Goal: Task Accomplishment & Management: Complete application form

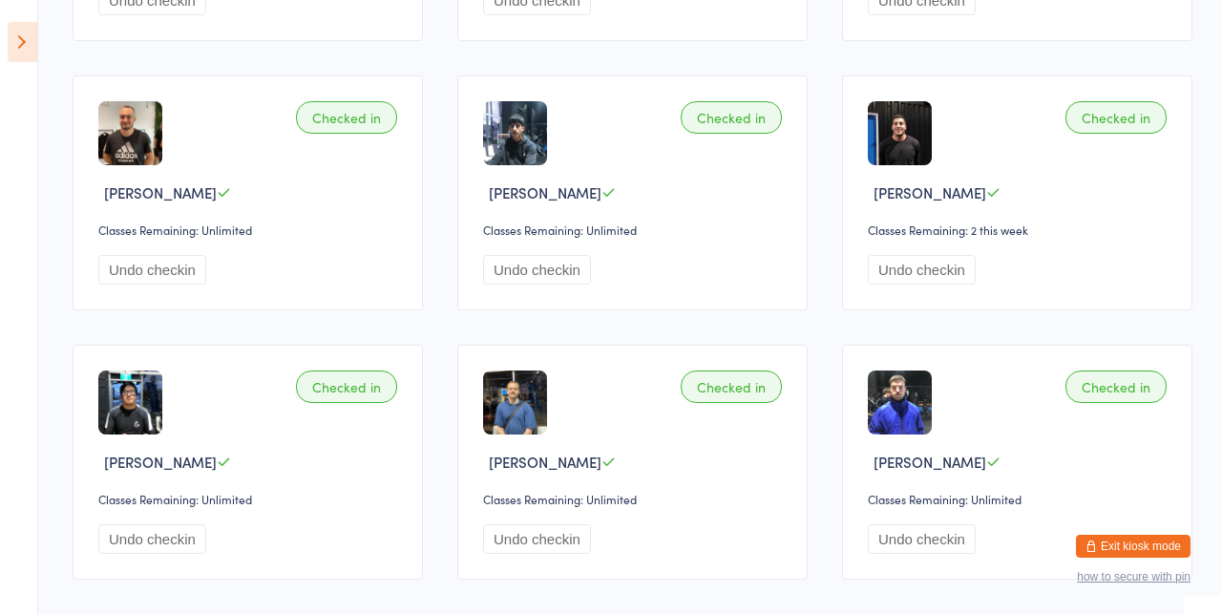
scroll to position [418, 0]
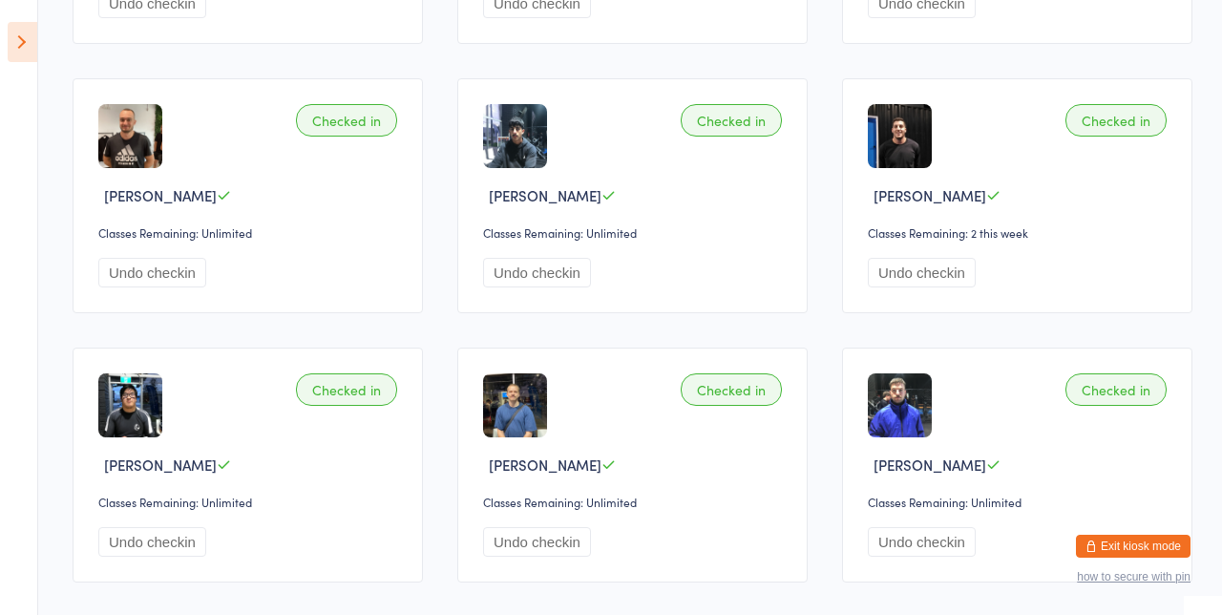
click at [36, 58] on icon at bounding box center [23, 42] width 30 height 40
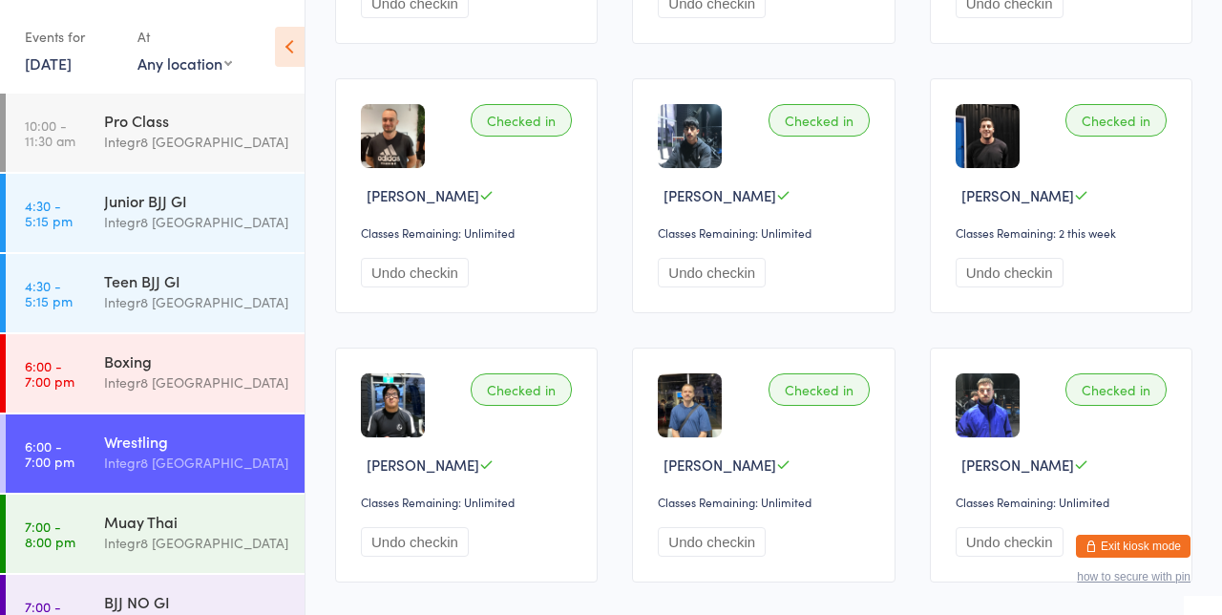
click at [143, 466] on div "Integr8 [GEOGRAPHIC_DATA]" at bounding box center [196, 463] width 184 height 22
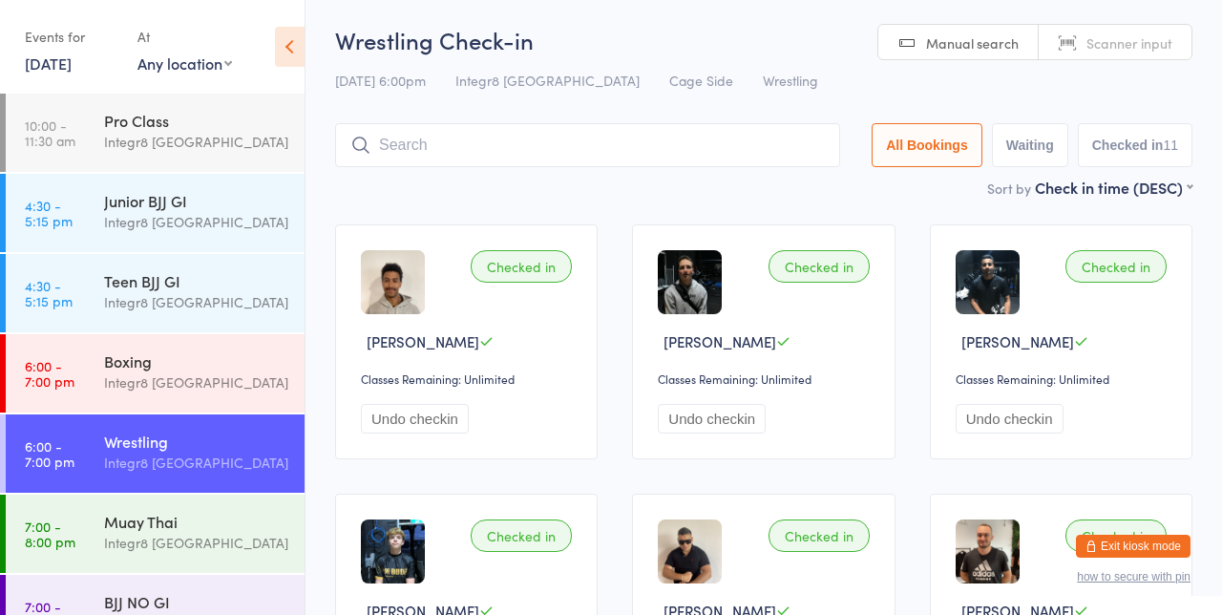
scroll to position [0, 0]
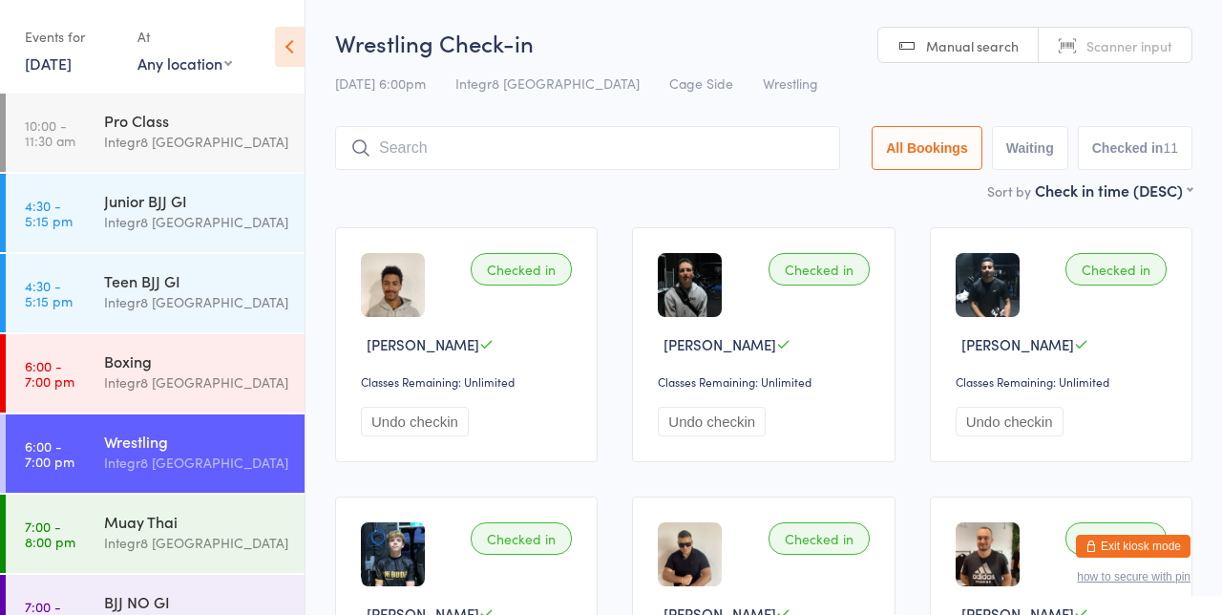
click at [285, 49] on icon at bounding box center [290, 47] width 30 height 40
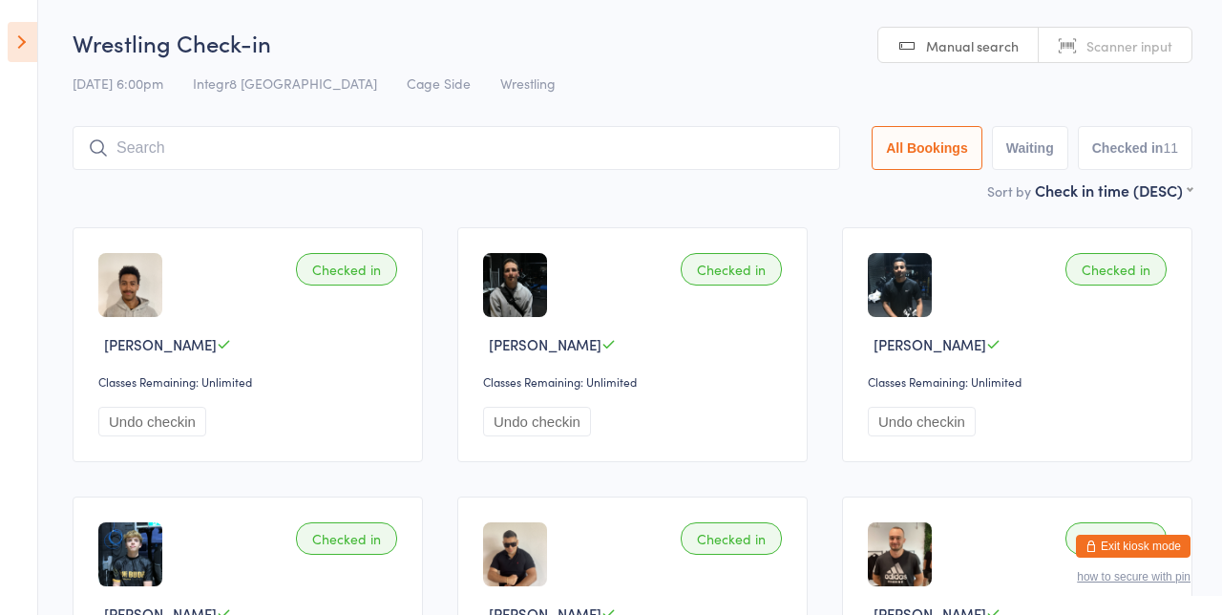
click at [36, 54] on icon at bounding box center [23, 42] width 30 height 40
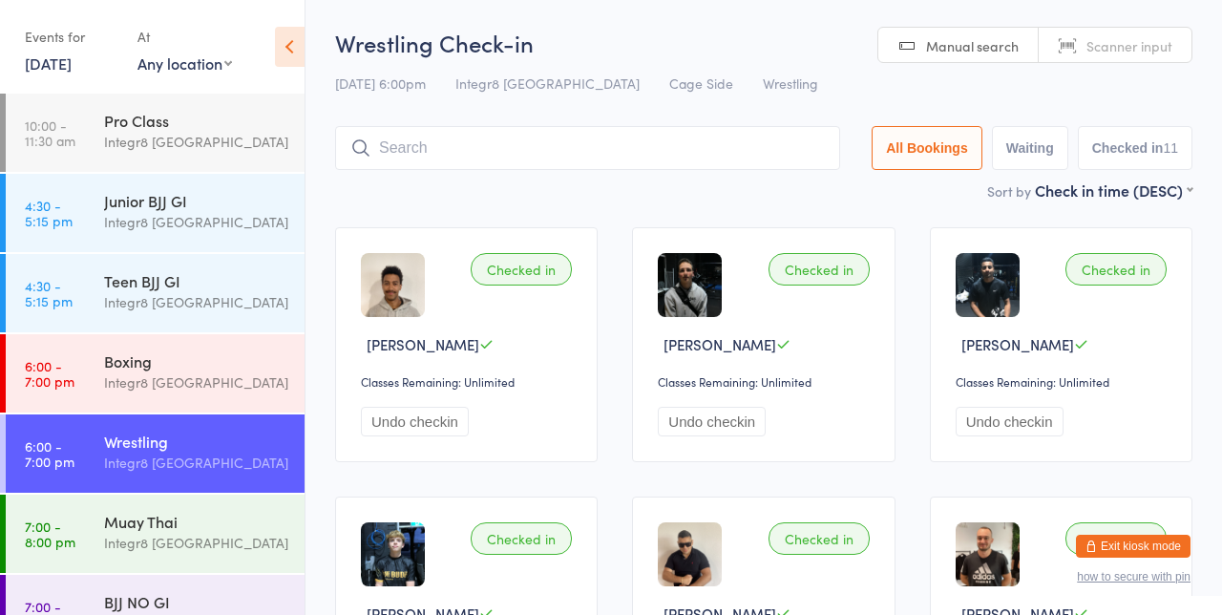
click at [1172, 549] on button "Exit kiosk mode" at bounding box center [1133, 546] width 115 height 23
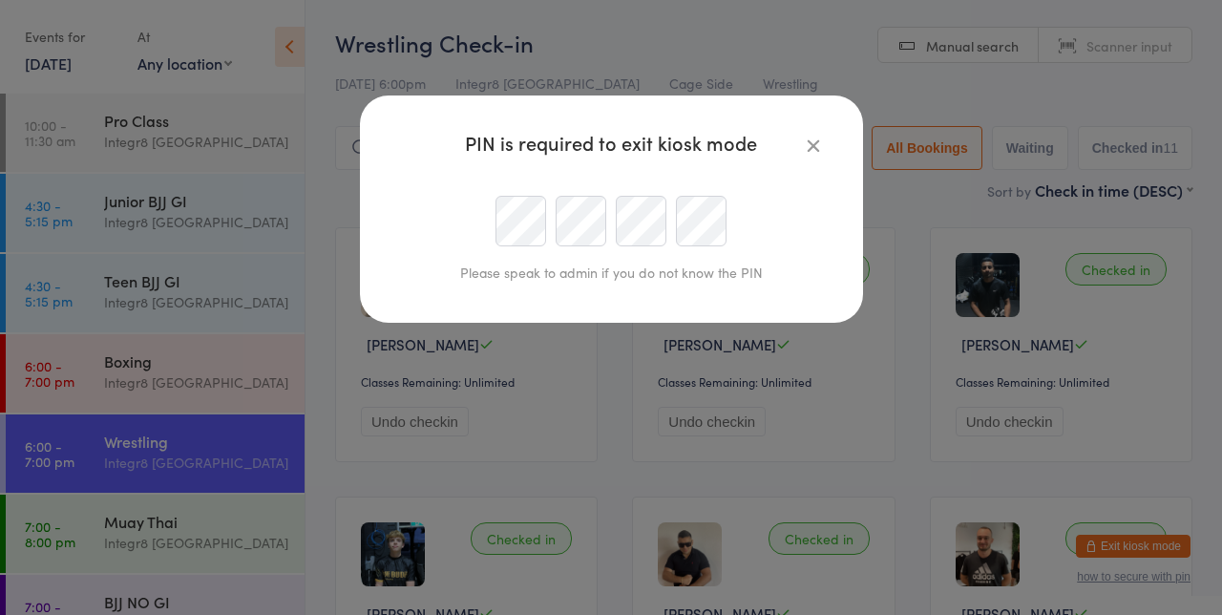
click at [819, 155] on icon "button" at bounding box center [813, 145] width 21 height 21
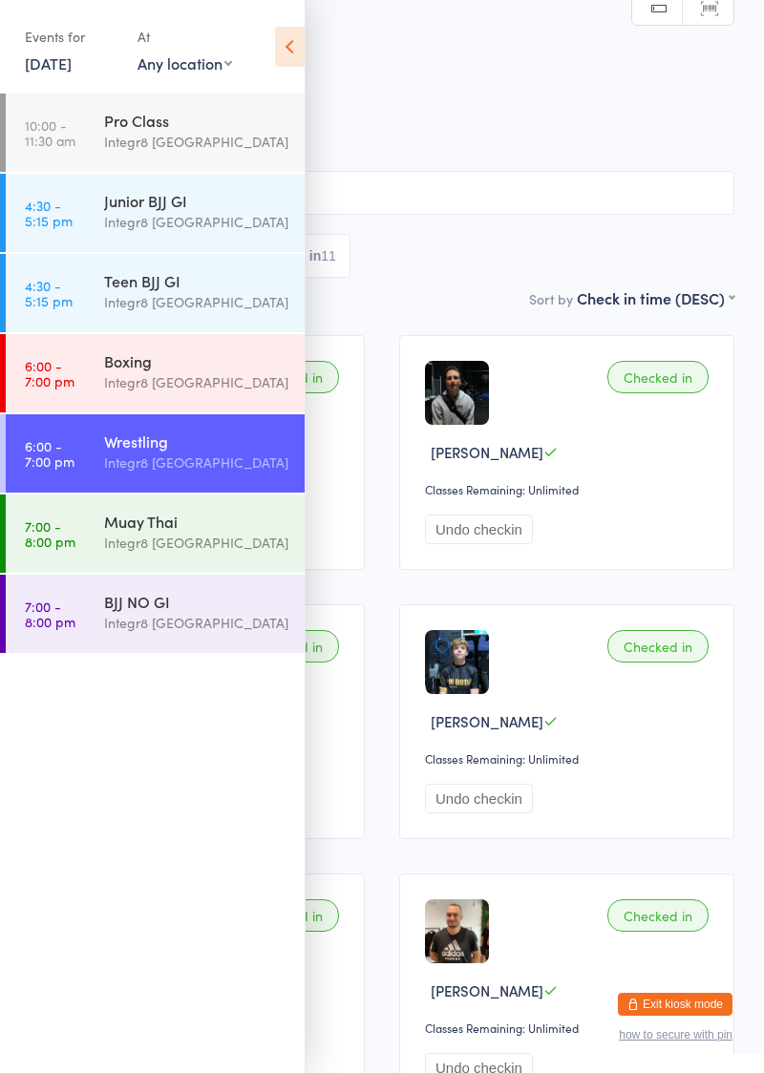
click at [711, 614] on button "Exit kiosk mode" at bounding box center [675, 1004] width 115 height 23
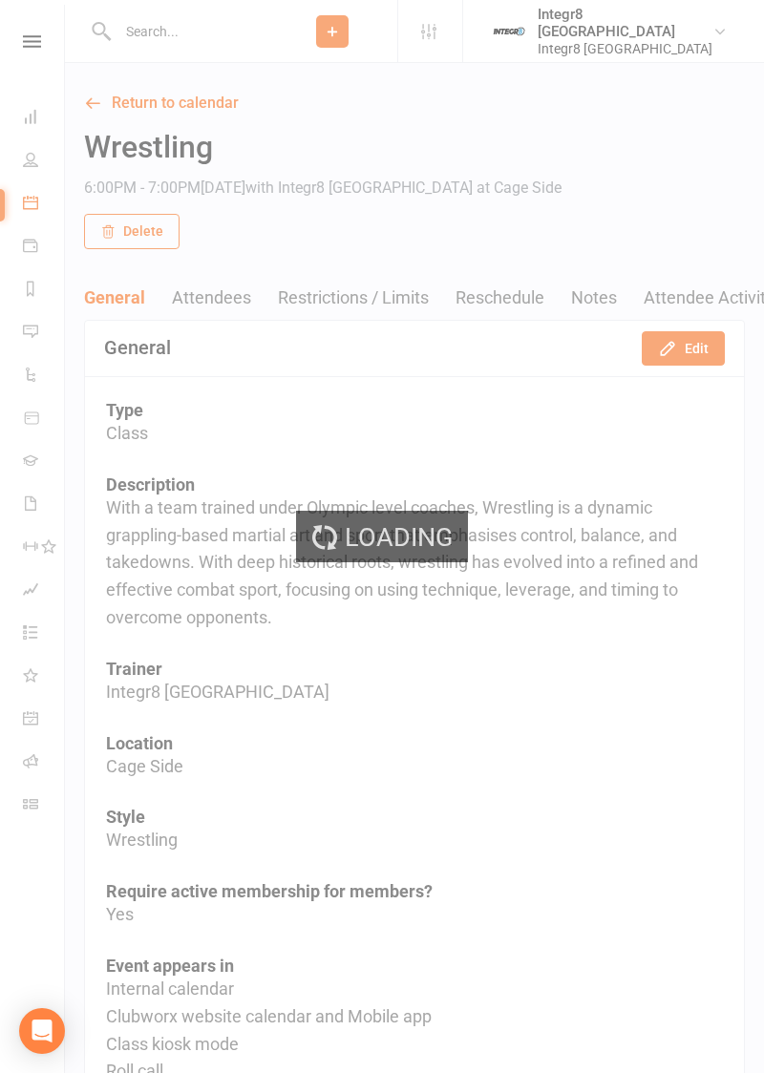
click at [214, 35] on input "text" at bounding box center [190, 31] width 156 height 27
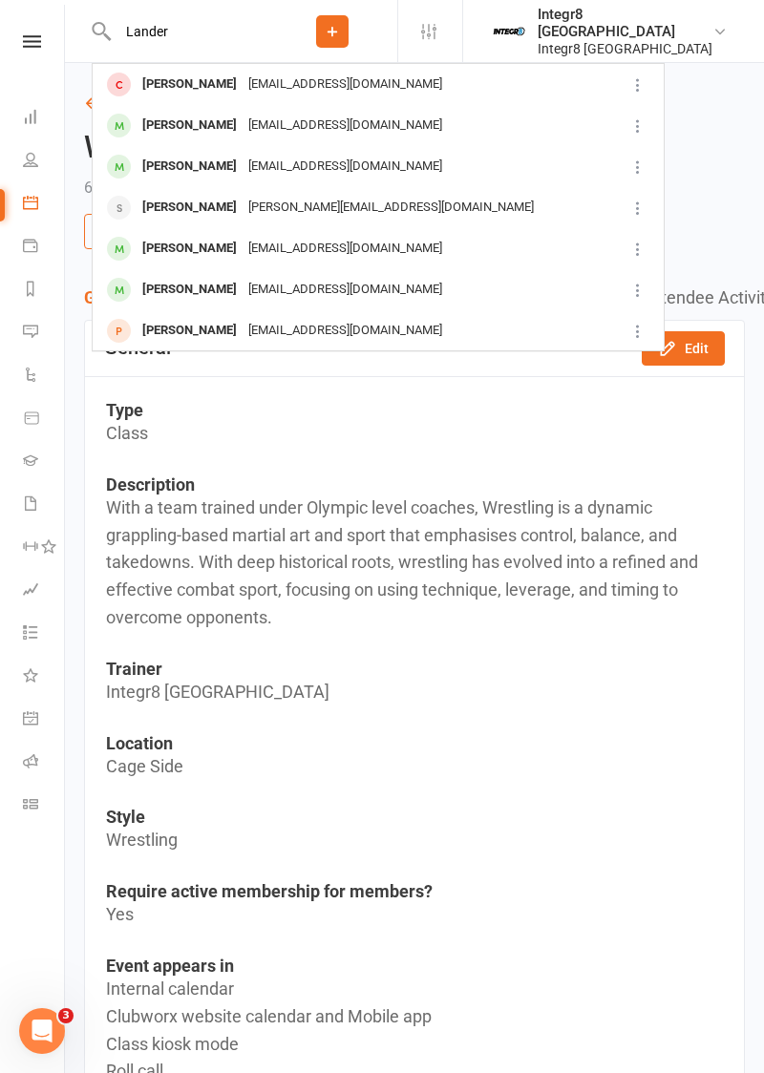
type input "Lander"
click at [464, 95] on div "jack lander jacklander13@outlook.com" at bounding box center [356, 84] width 525 height 39
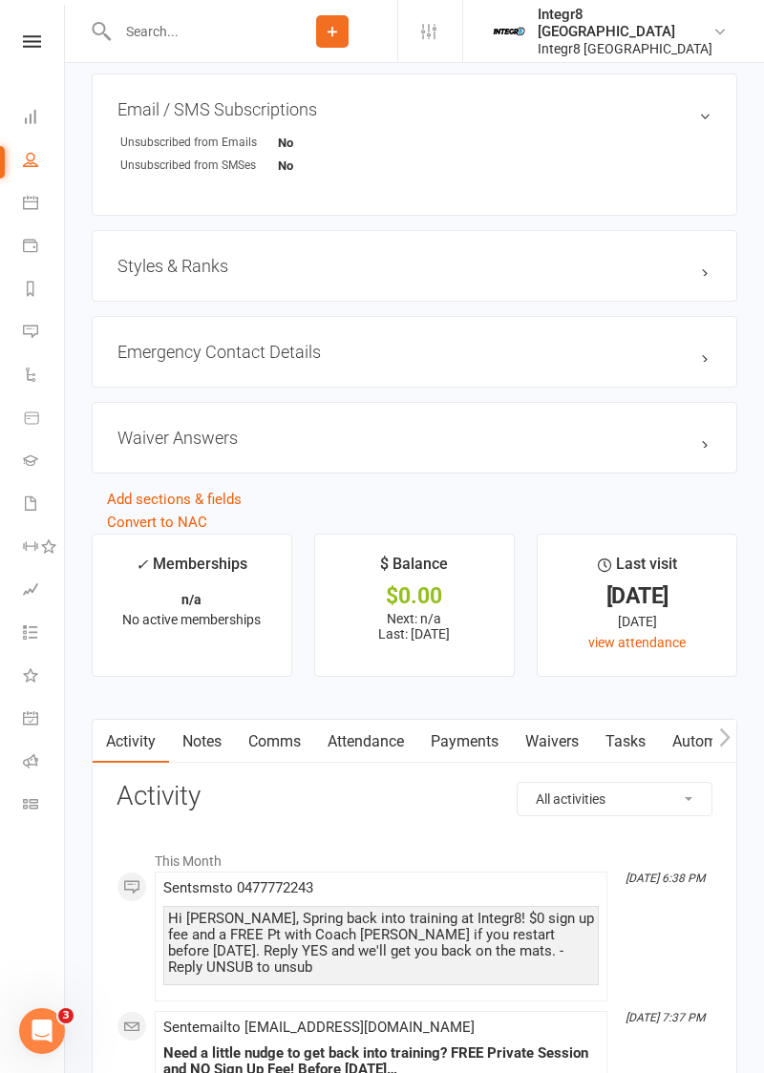
click at [561, 739] on link "Waivers" at bounding box center [552, 742] width 80 height 44
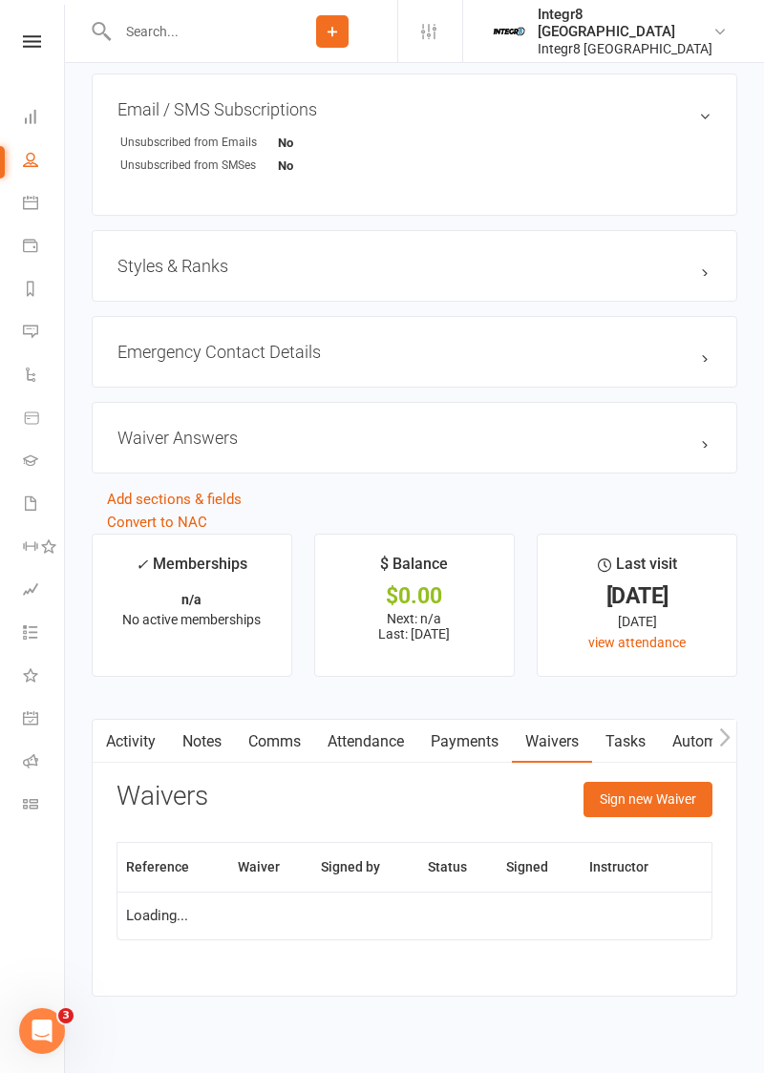
click at [687, 868] on th at bounding box center [699, 867] width 24 height 49
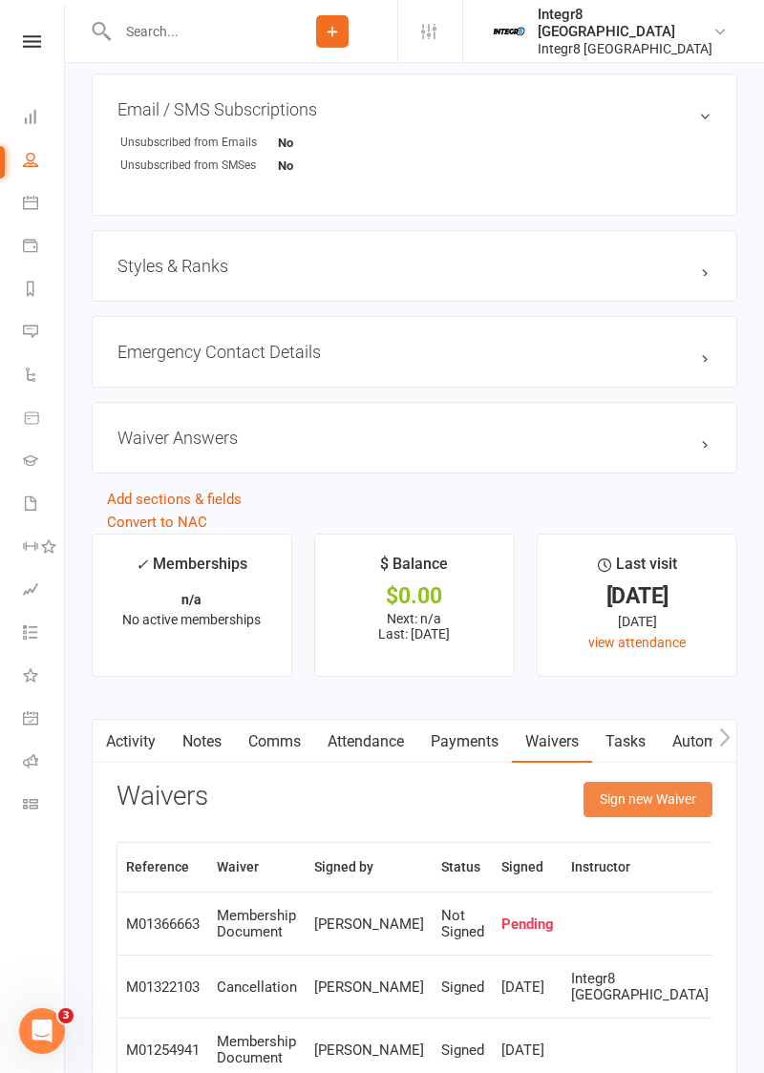
click at [661, 794] on button "Sign new Waiver" at bounding box center [647, 799] width 129 height 34
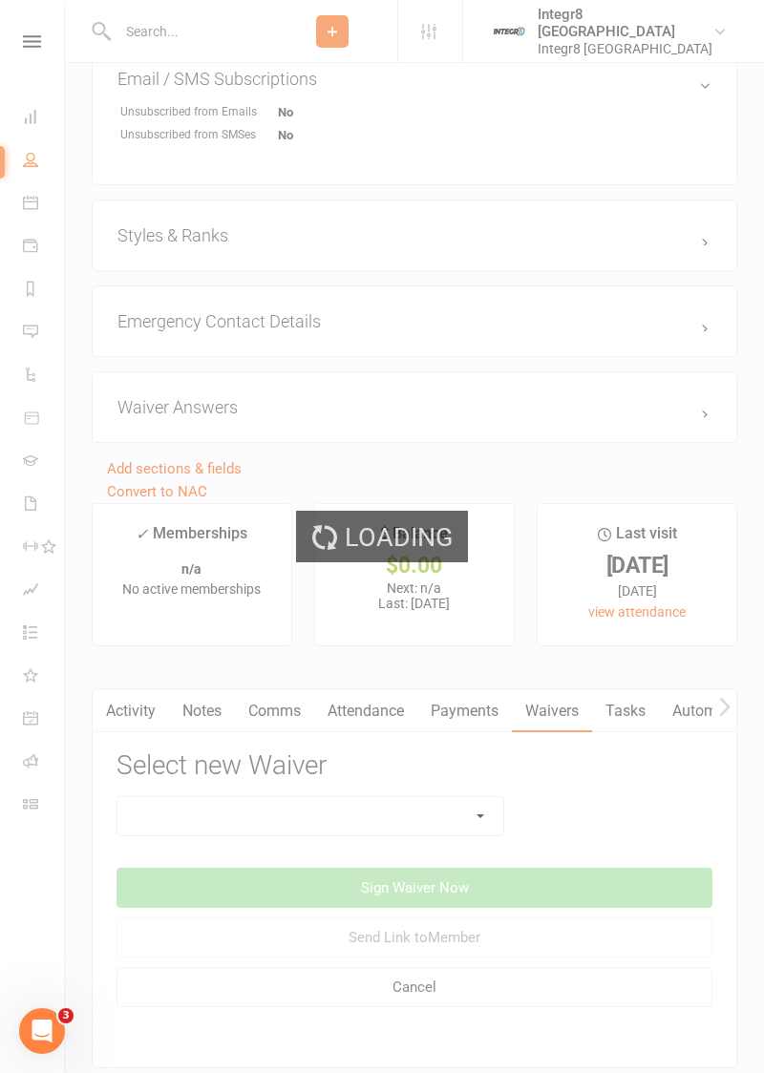
scroll to position [1254, 0]
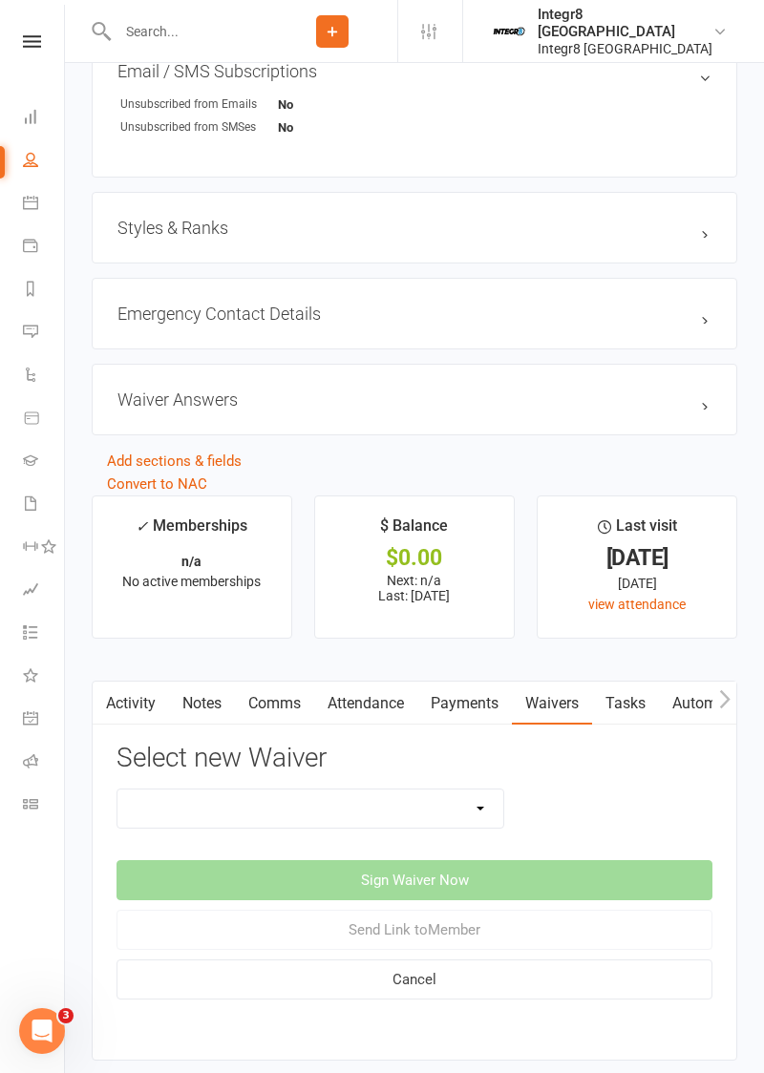
click at [463, 808] on select "10 Class Pass Cancellation Free Trial Hold Membership Document No Payers Paymen…" at bounding box center [310, 809] width 386 height 38
select select "13798"
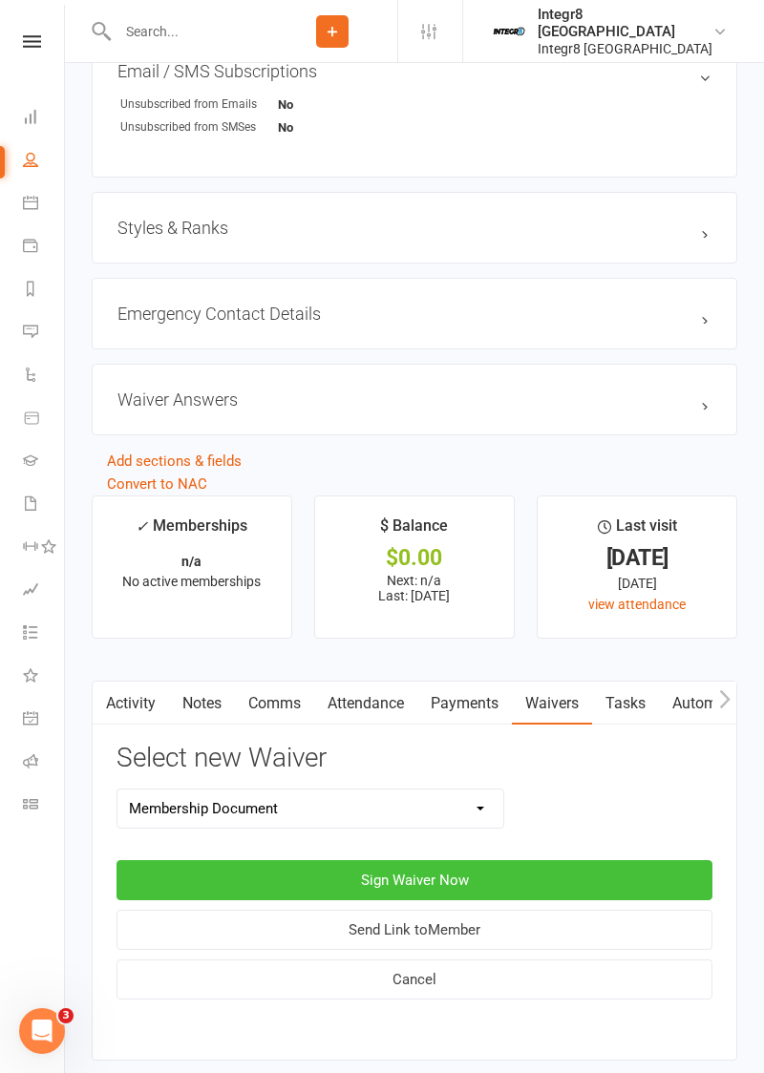
click at [578, 879] on button "Sign Waiver Now" at bounding box center [414, 880] width 596 height 40
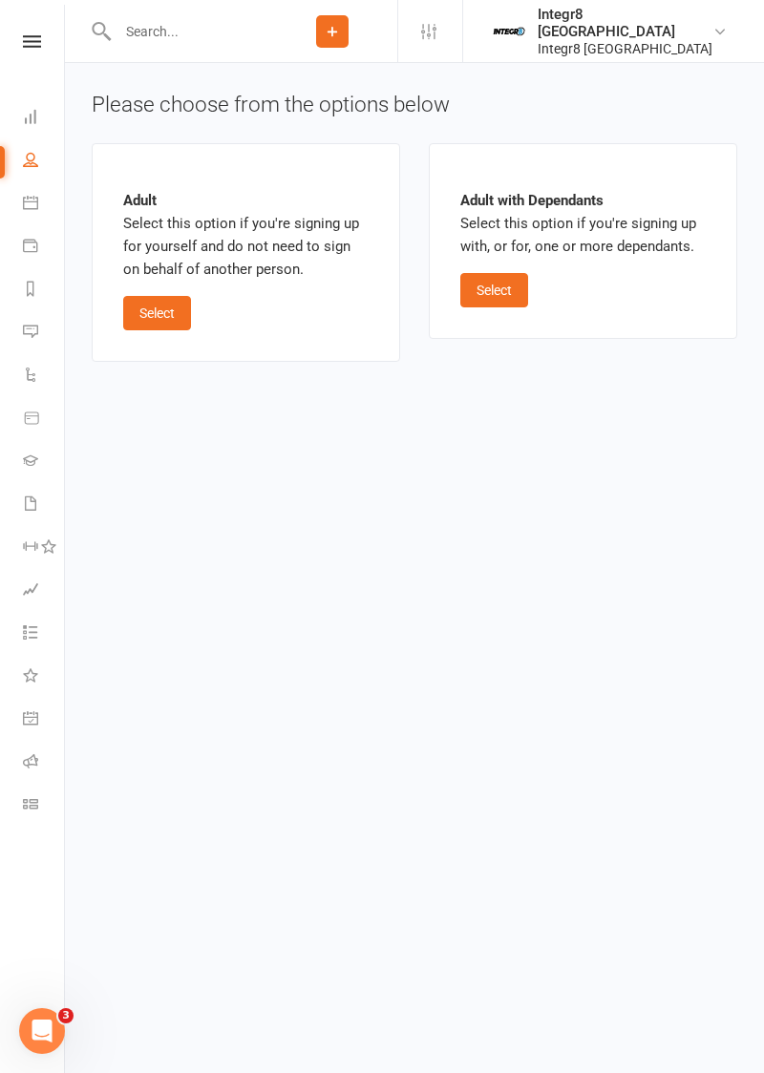
click at [166, 325] on button "Select" at bounding box center [157, 313] width 68 height 34
select select "10"
select select "2028"
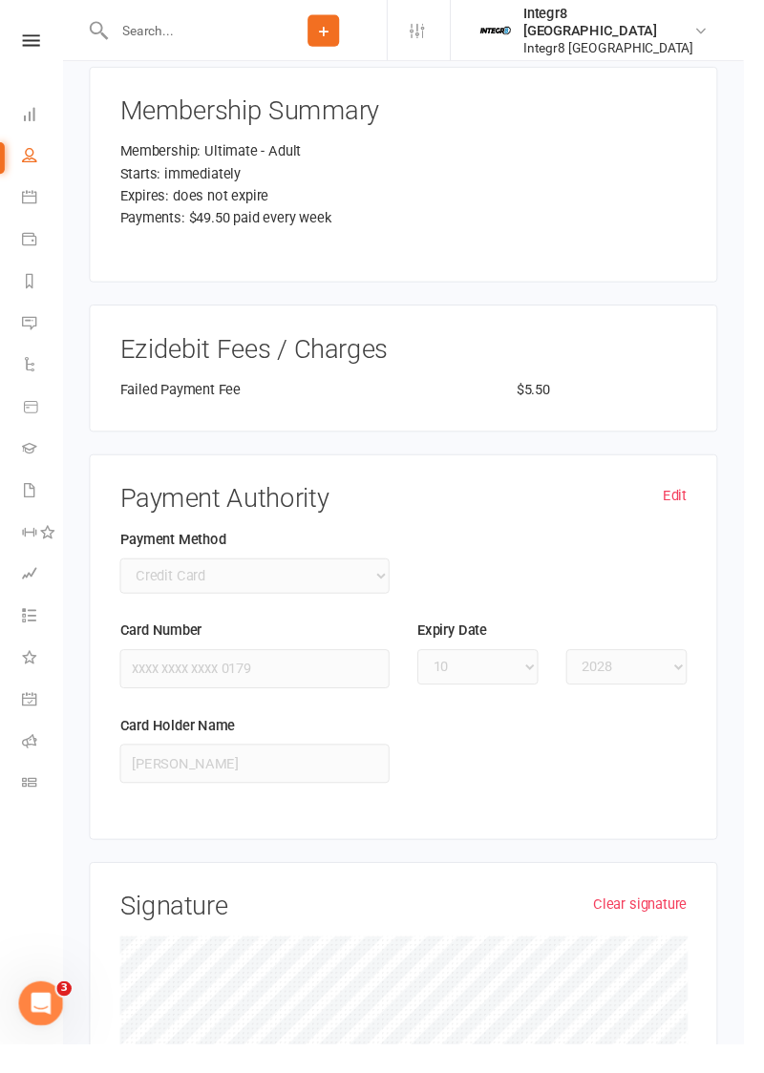
scroll to position [2826, 0]
click at [318, 557] on div "Payment Method Credit Card Bank Account" at bounding box center [262, 589] width 306 height 94
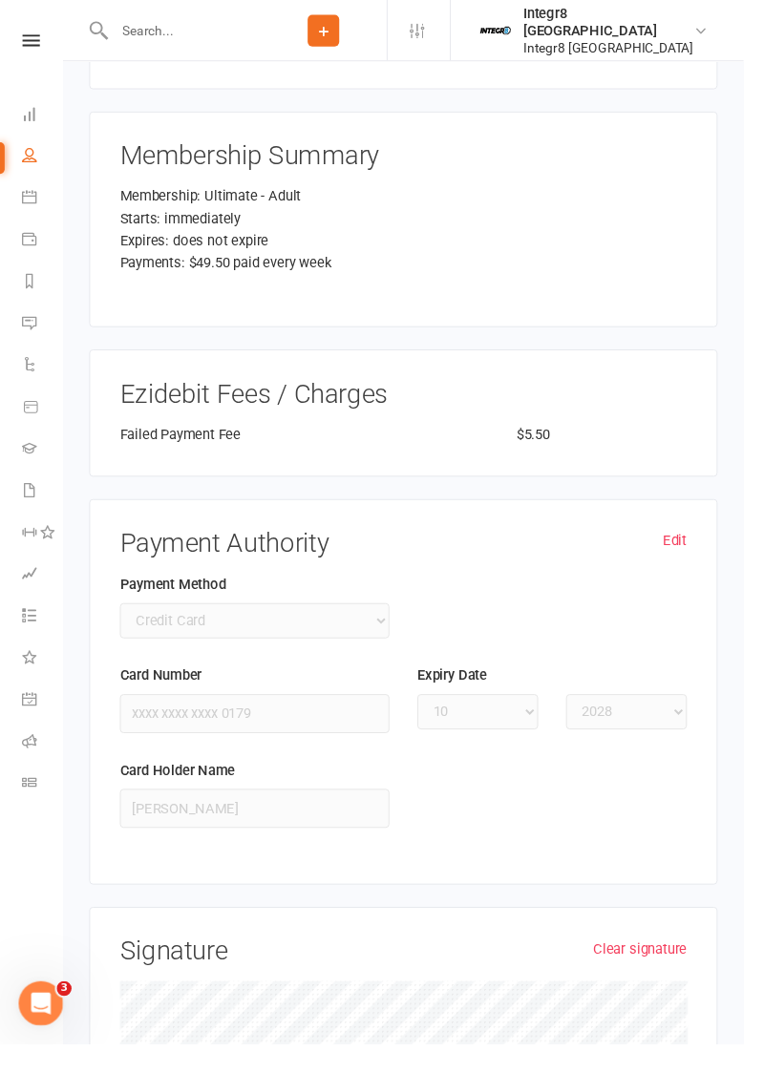
scroll to position [2761, 0]
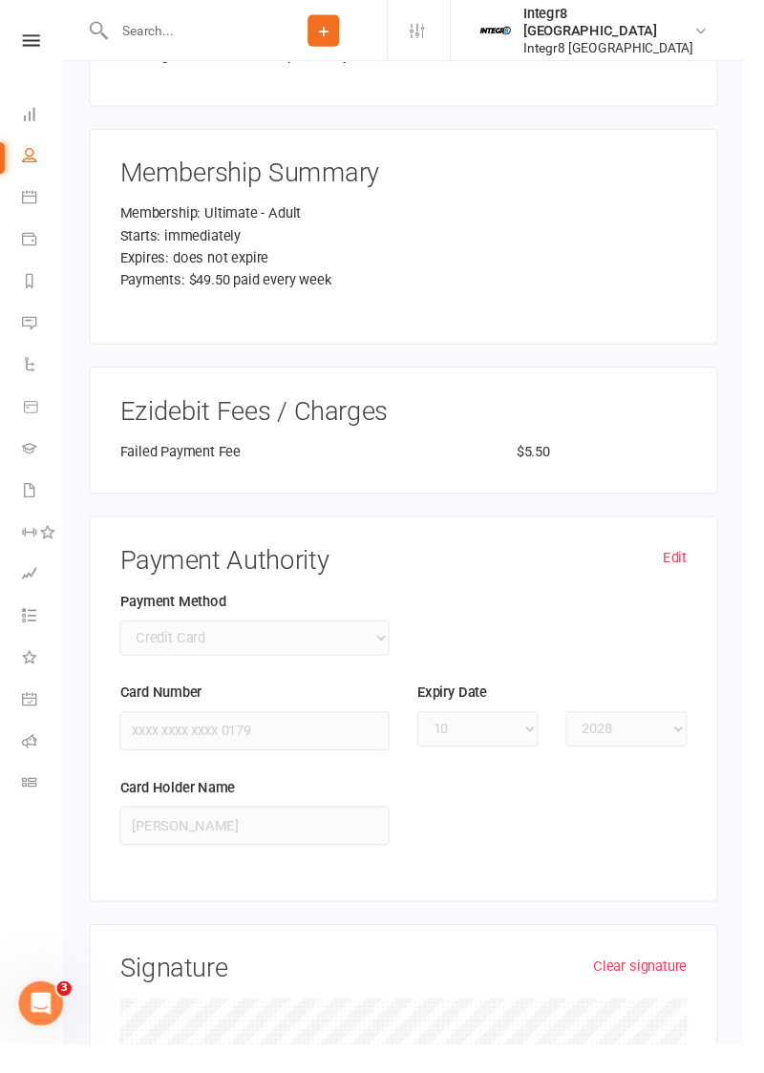
click at [695, 562] on link "Edit" at bounding box center [693, 573] width 25 height 23
select select
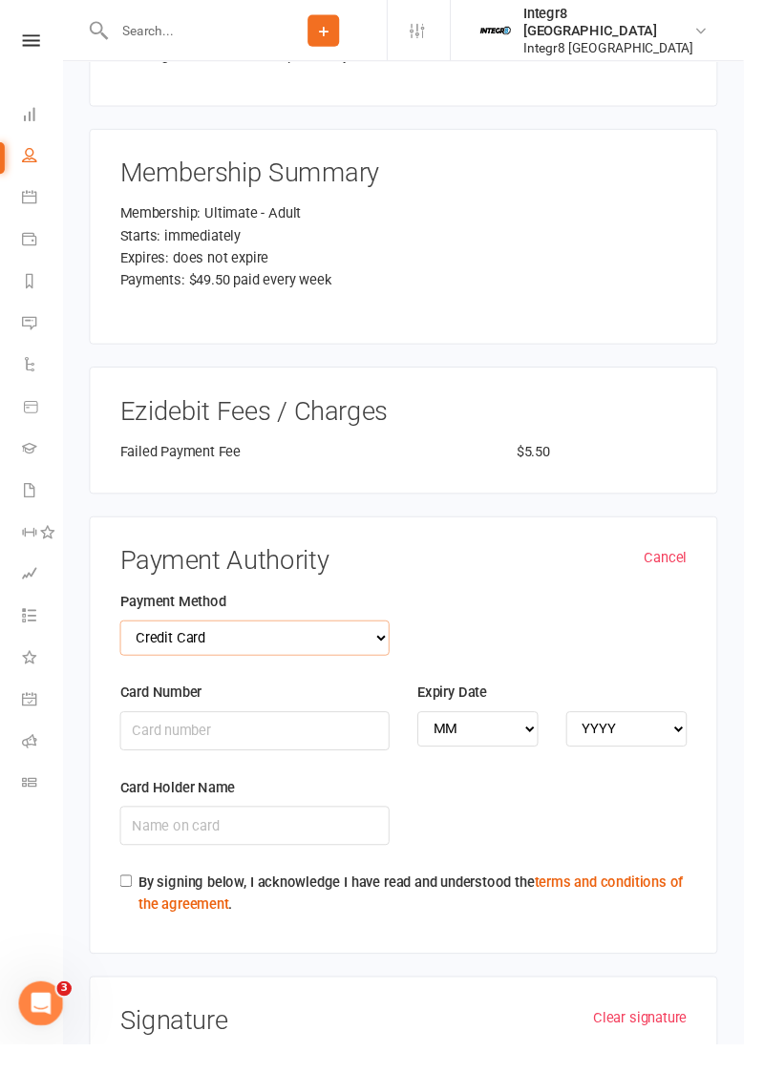
click at [256, 638] on select "Credit Card Bank Account" at bounding box center [261, 656] width 277 height 36
click at [306, 731] on input "Card Number" at bounding box center [261, 751] width 277 height 40
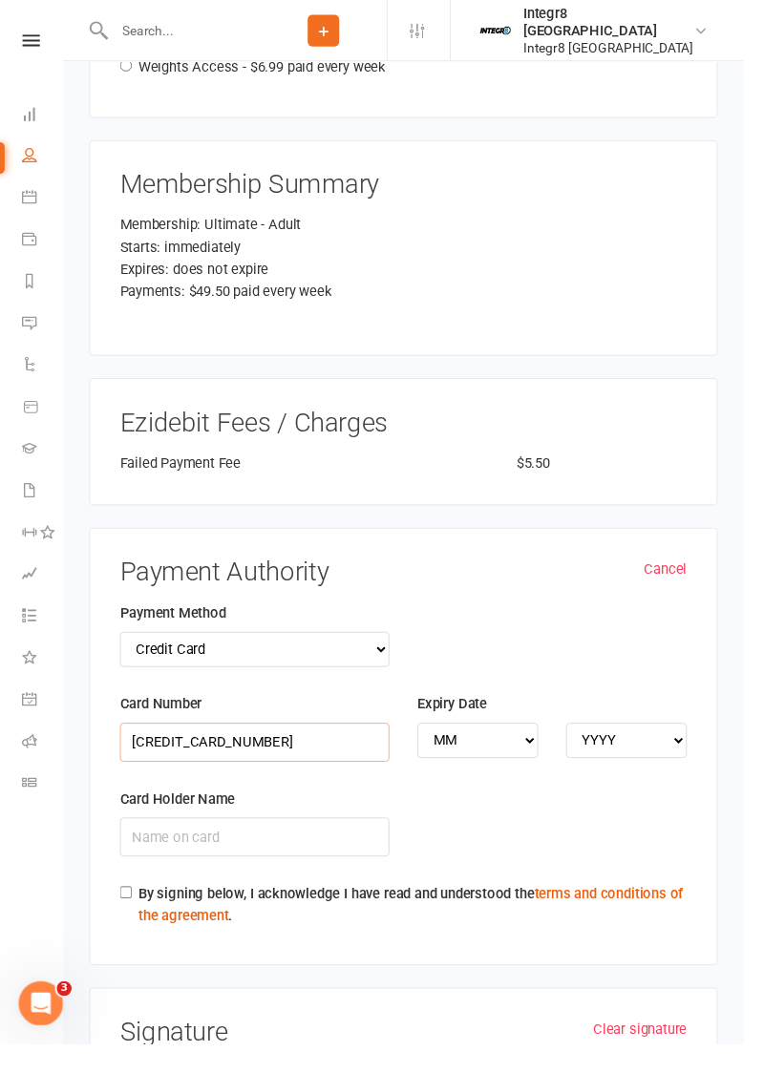
type input "4017954229760179"
click at [516, 743] on select "MM 01 02 03 04 05 06 07 08 09 10 11 12" at bounding box center [491, 761] width 124 height 36
select select "10"
click at [660, 743] on select "YYYY 2025 2026 2027 2028 2029 2030 2031 2032 2033 2034" at bounding box center [643, 761] width 124 height 36
select select "2028"
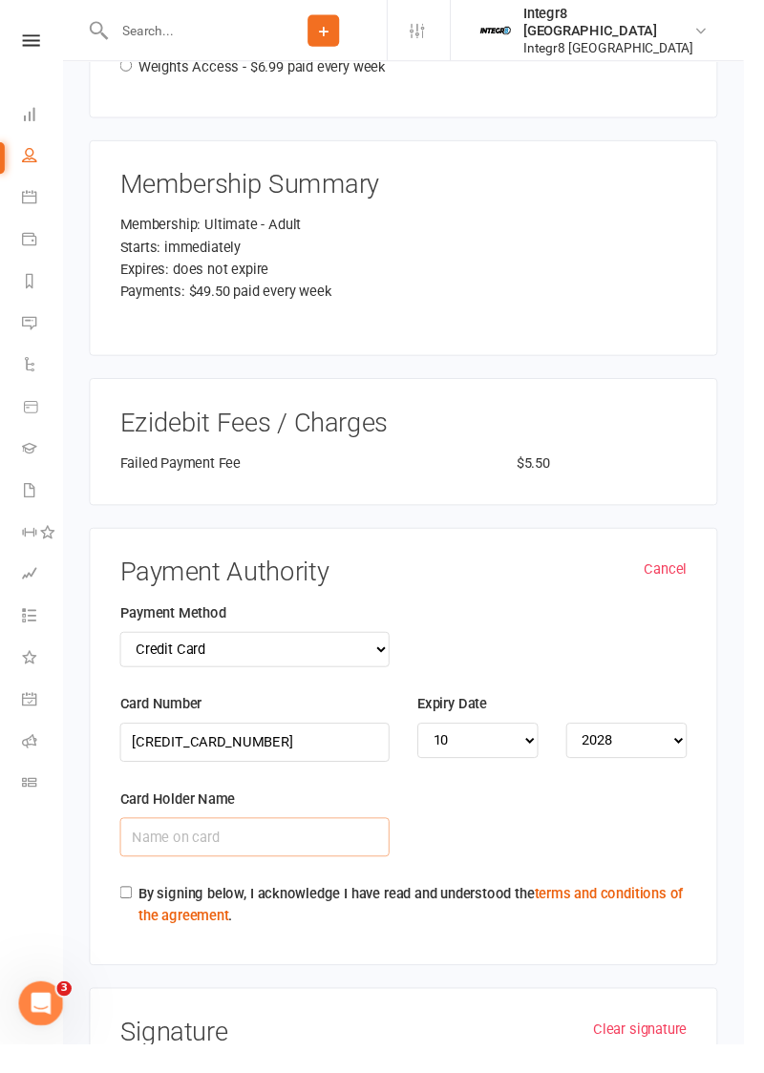
click at [325, 840] on input "Card Holder Name" at bounding box center [261, 860] width 277 height 40
click at [218, 840] on input "Jackl" at bounding box center [261, 860] width 277 height 40
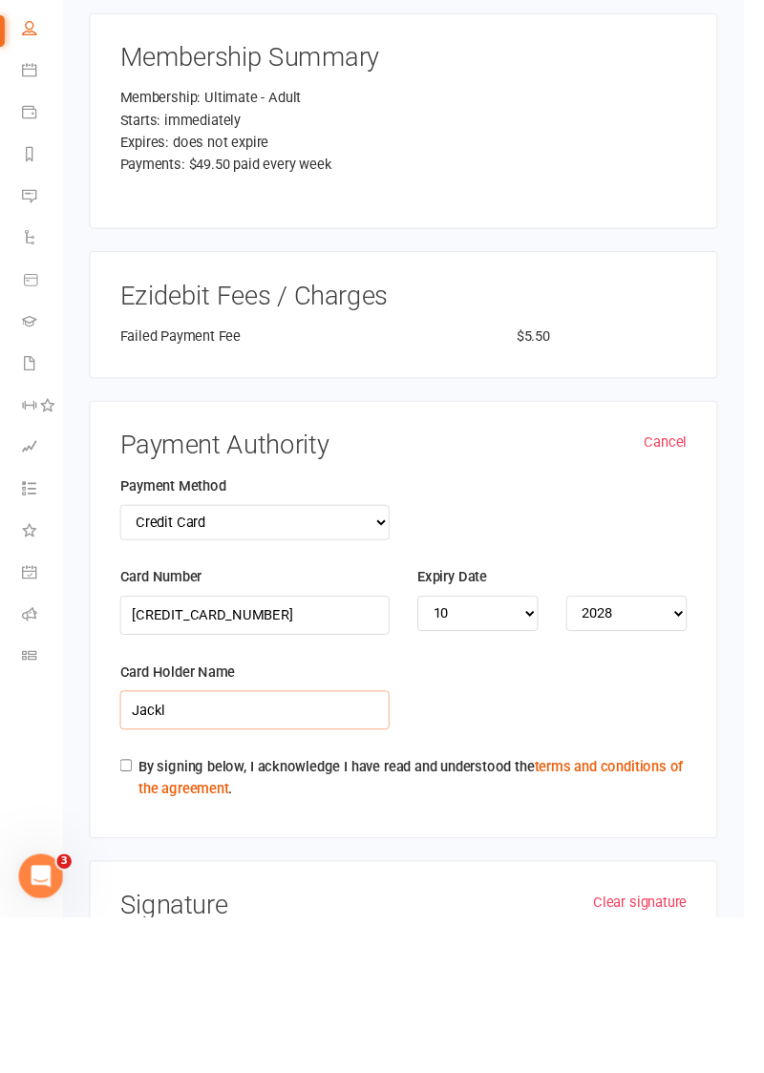
scroll to position [2749, 0]
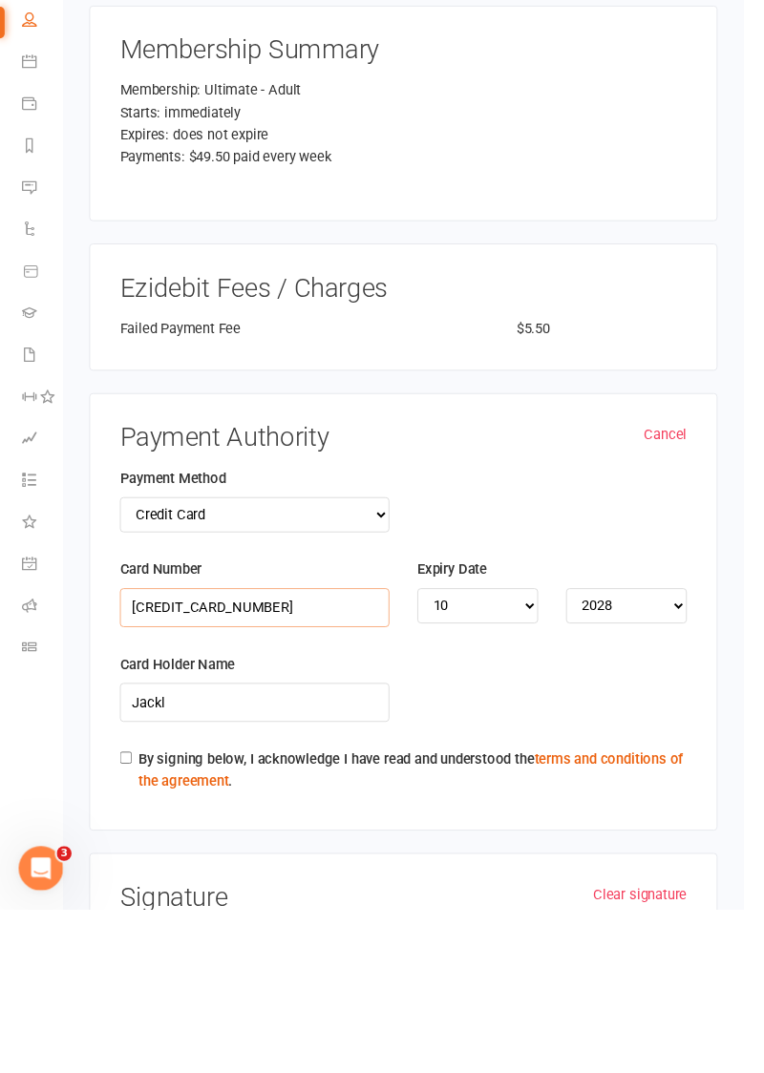
click at [350, 743] on input "4017954229760179" at bounding box center [261, 763] width 277 height 40
click at [301, 840] on input "Jackl" at bounding box center [261, 860] width 277 height 40
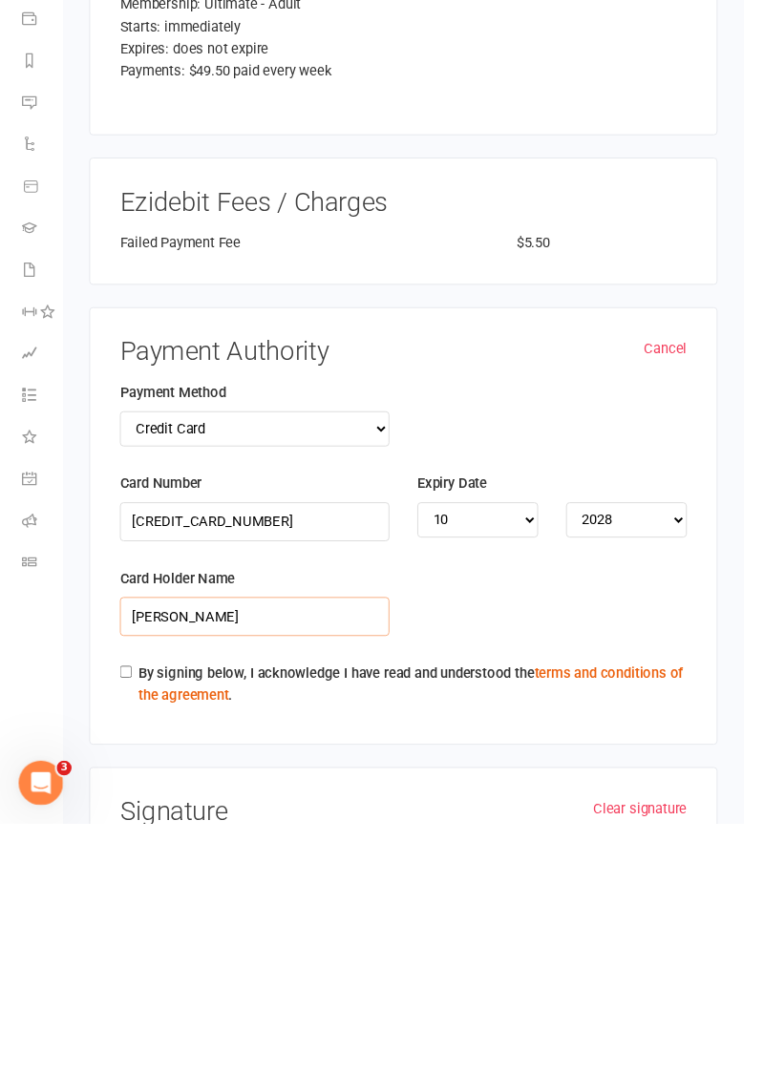
scroll to position [2750, 0]
type input "Jack lander"
click at [128, 911] on input "By signing below, I acknowledge I have read and understood the terms and condit…" at bounding box center [129, 917] width 12 height 12
checkbox input "true"
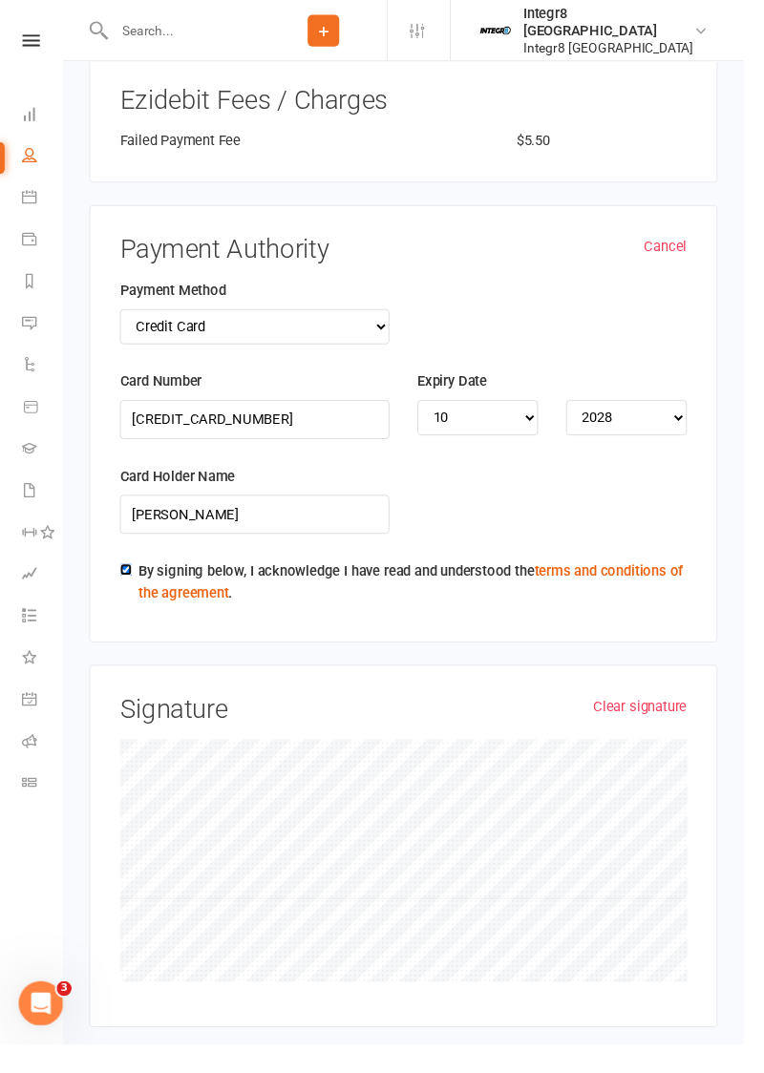
scroll to position [3084, 0]
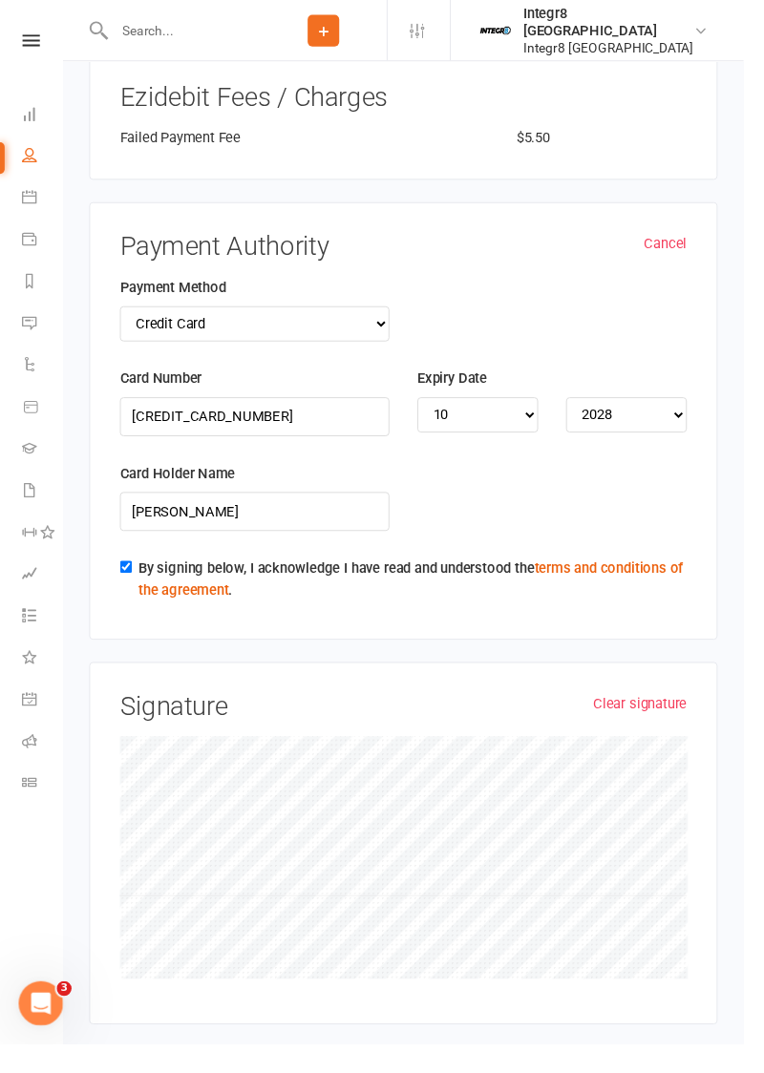
click at [673, 712] on link "Clear signature" at bounding box center [657, 723] width 96 height 23
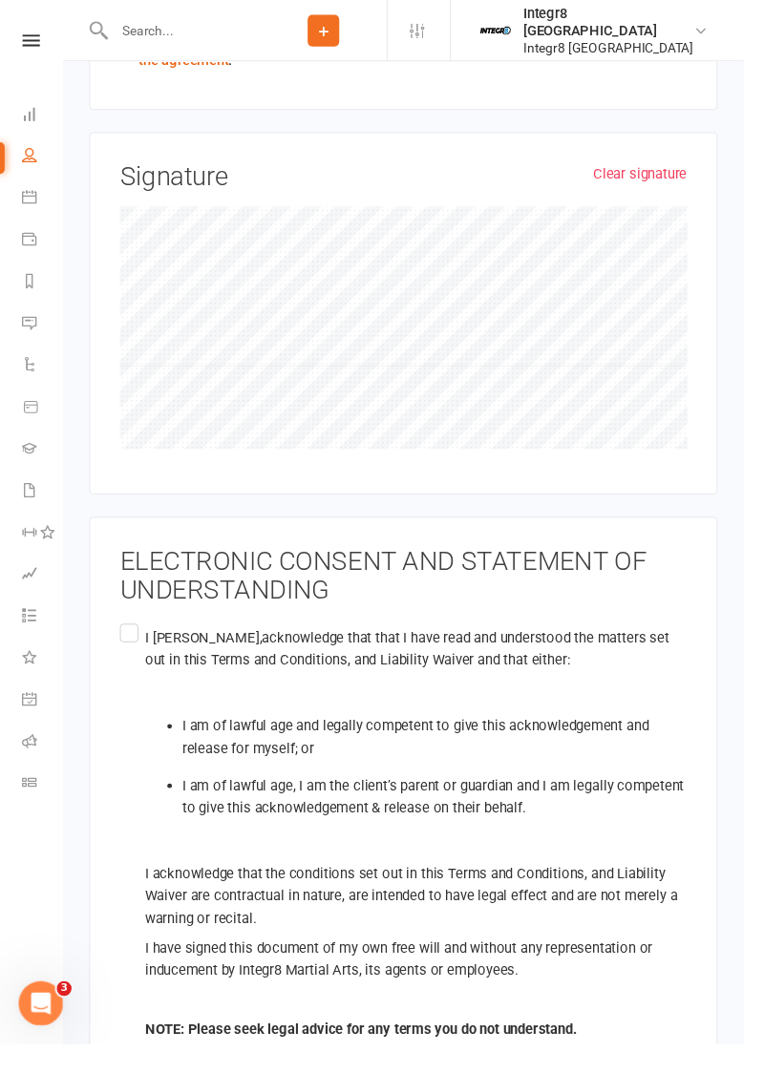
scroll to position [3609, 0]
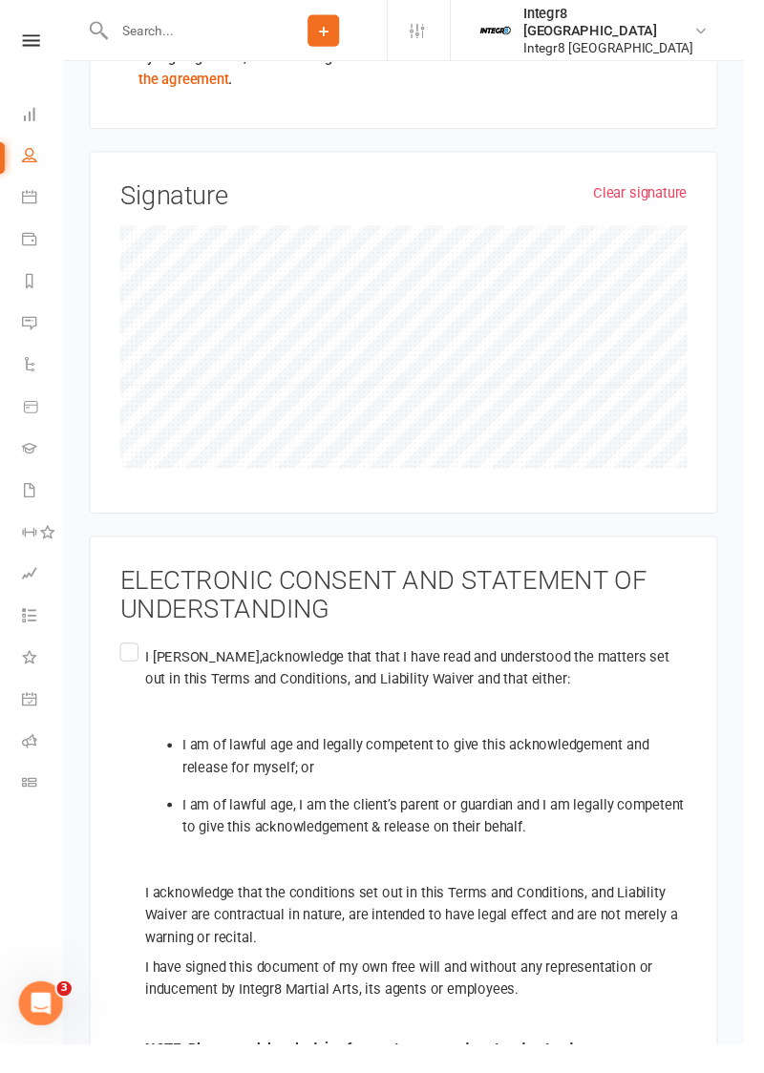
click at [132, 657] on label "I jack lander , acknowledge that that I have read and understood the matters se…" at bounding box center [414, 876] width 582 height 439
click at [132, 657] on input "I jack lander , acknowledge that that I have read and understood the matters se…" at bounding box center [129, 657] width 12 height 0
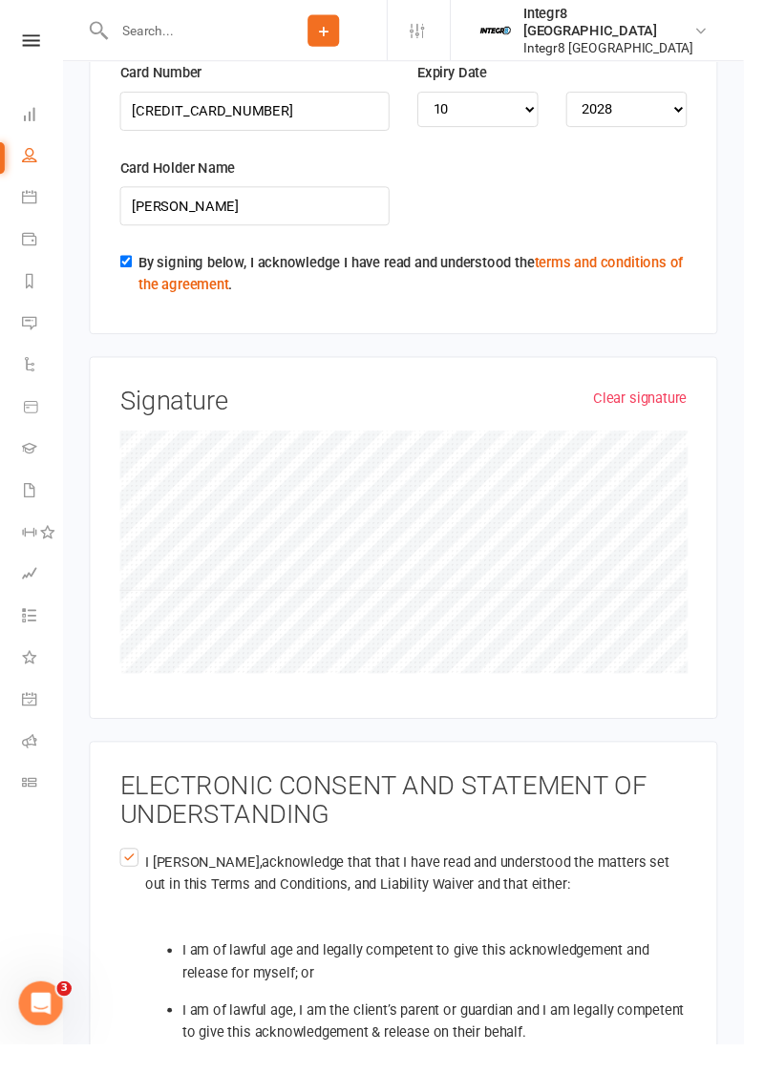
scroll to position [3403, 0]
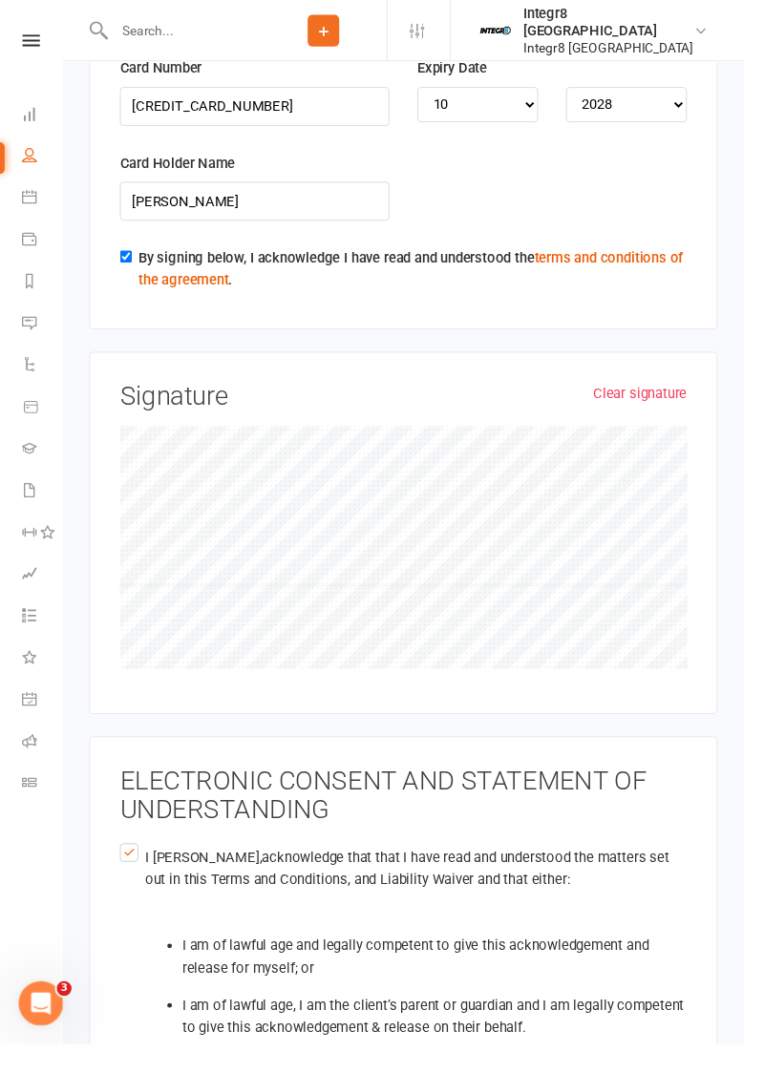
click at [642, 393] on link "Clear signature" at bounding box center [657, 404] width 96 height 23
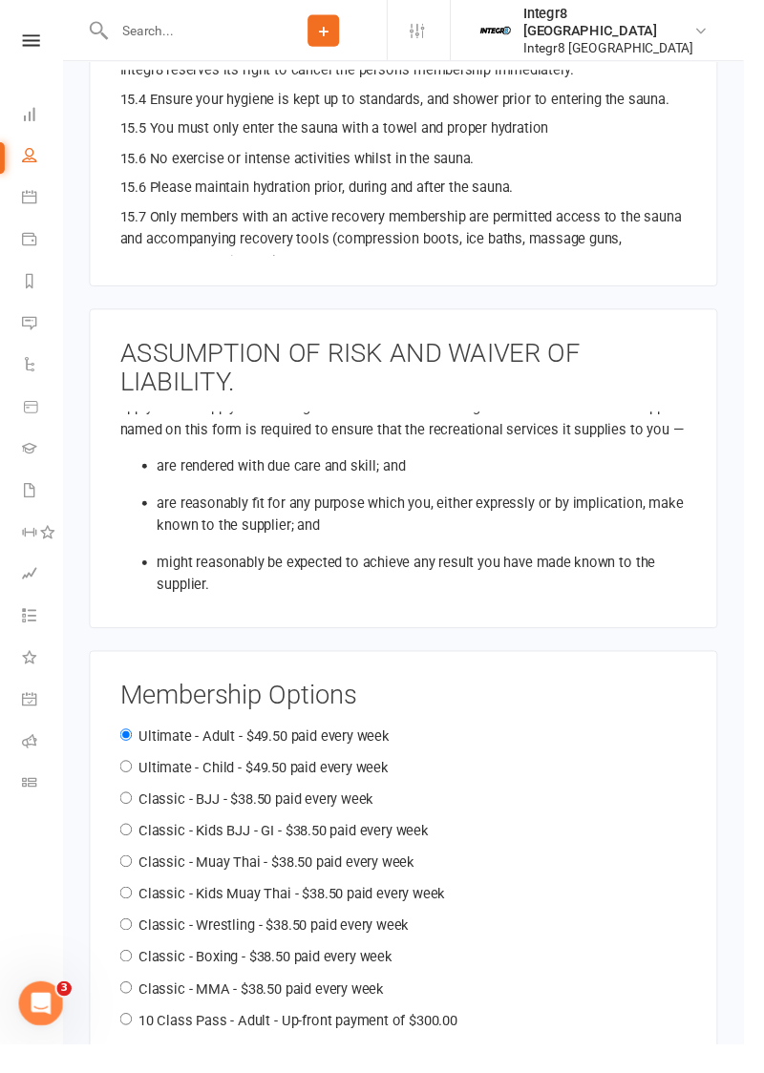
scroll to position [1707, 0]
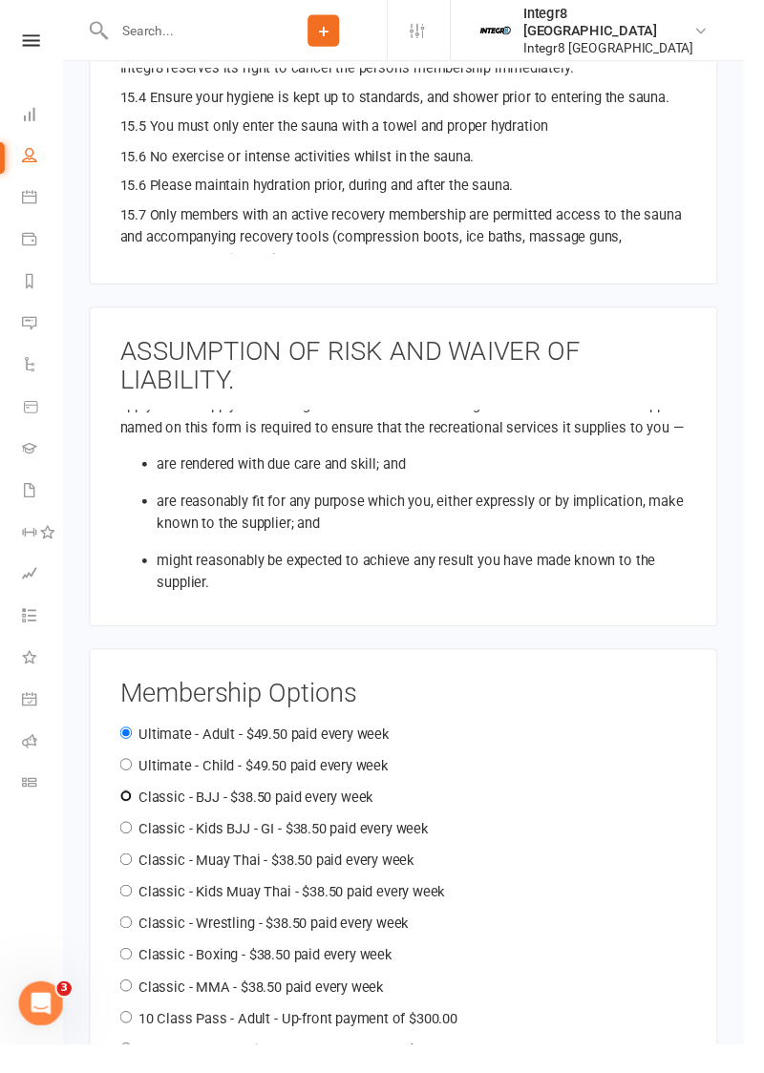
click at [136, 812] on input "Classic - BJJ - $38.50 paid every week" at bounding box center [129, 818] width 12 height 12
radio input "true"
radio input "false"
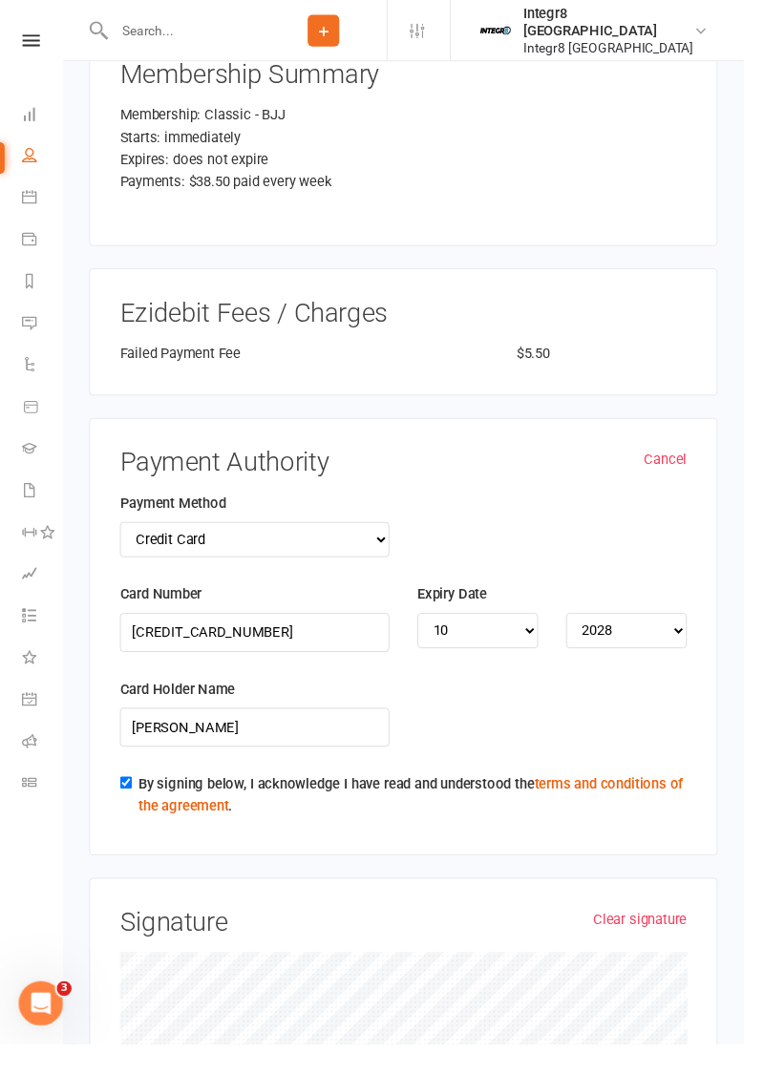
scroll to position [2891, 0]
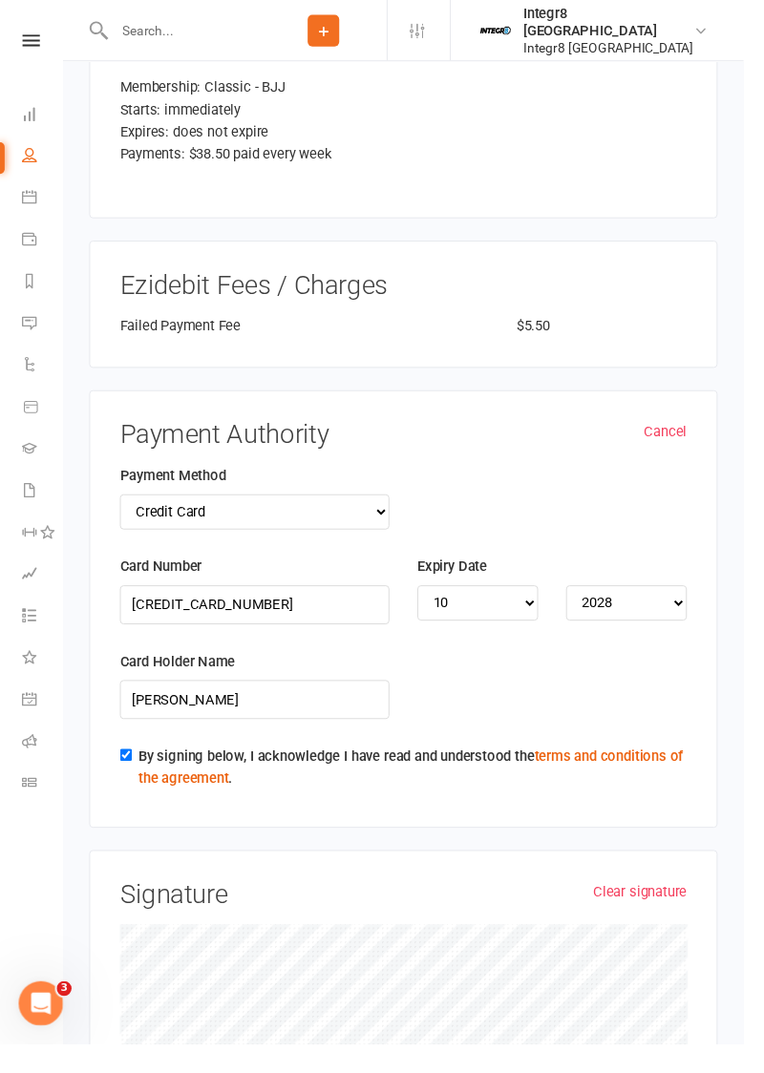
click at [666, 905] on link "Clear signature" at bounding box center [657, 916] width 96 height 23
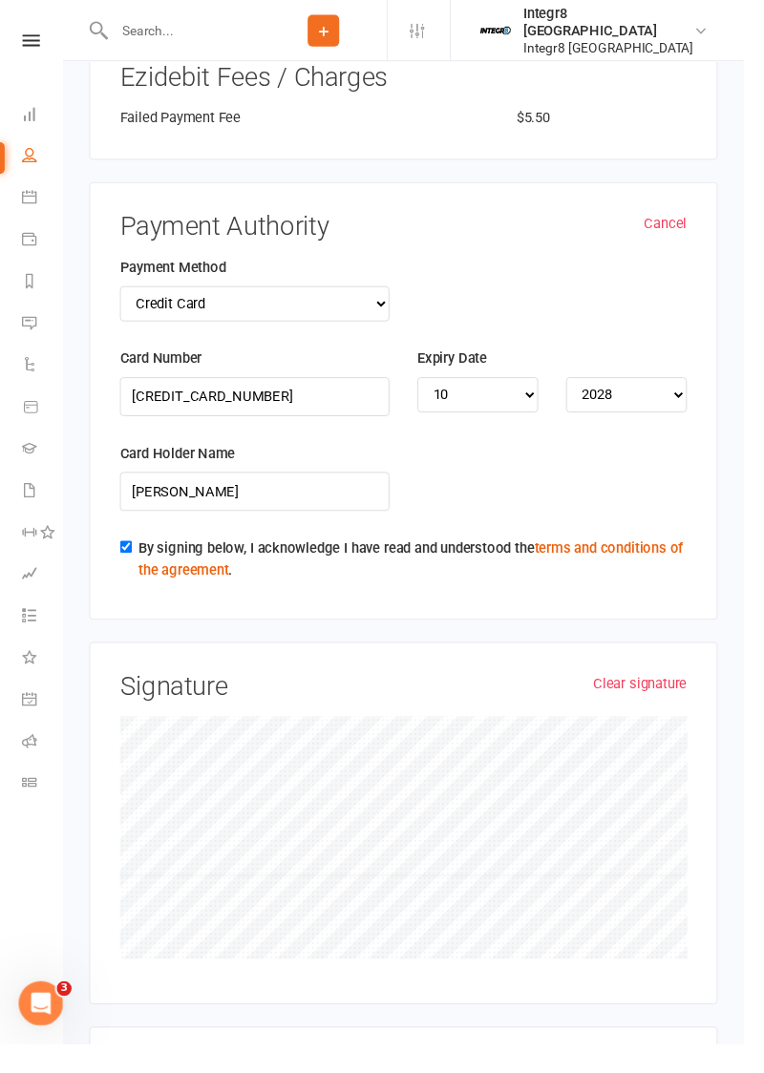
scroll to position [3629, 0]
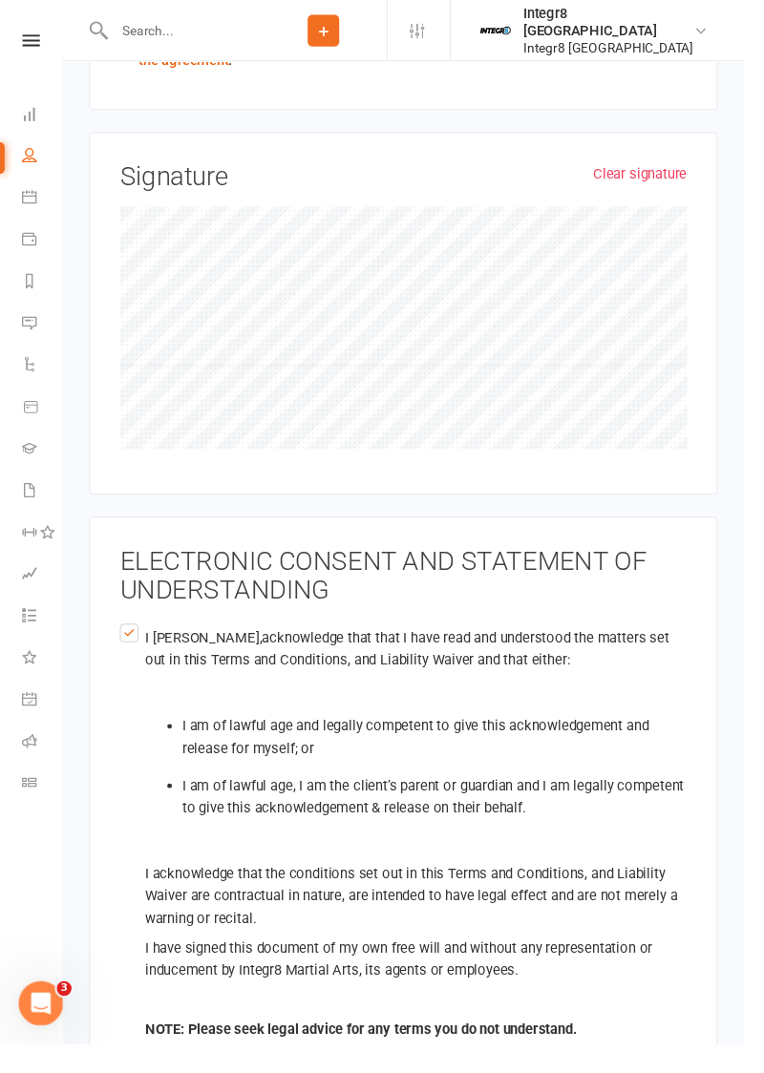
click at [127, 637] on label "I jack lander , acknowledge that that I have read and understood the matters se…" at bounding box center [414, 856] width 582 height 439
click at [127, 637] on input "I jack lander , acknowledge that that I have read and understood the matters se…" at bounding box center [129, 637] width 12 height 0
click at [137, 637] on label "I jack lander , acknowledge that that I have read and understood the matters se…" at bounding box center [414, 856] width 582 height 439
click at [136, 637] on input "I jack lander , acknowledge that that I have read and understood the matters se…" at bounding box center [129, 637] width 12 height 0
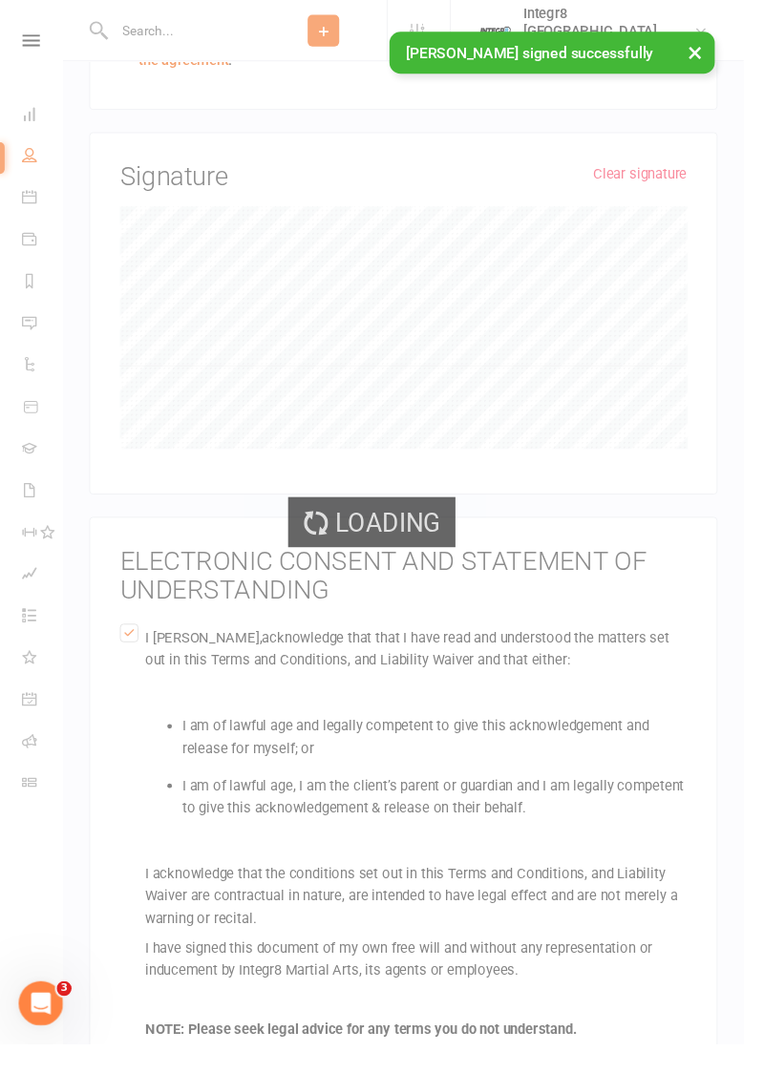
scroll to position [3099, 0]
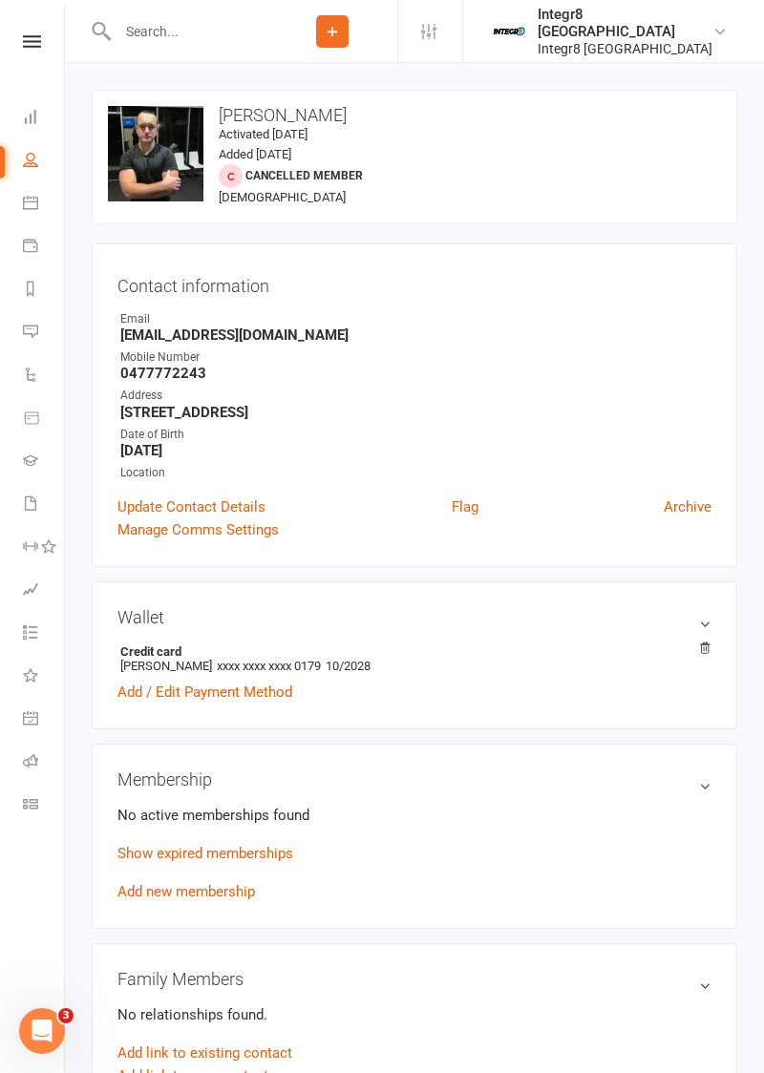
click at [36, 42] on icon at bounding box center [32, 41] width 18 height 12
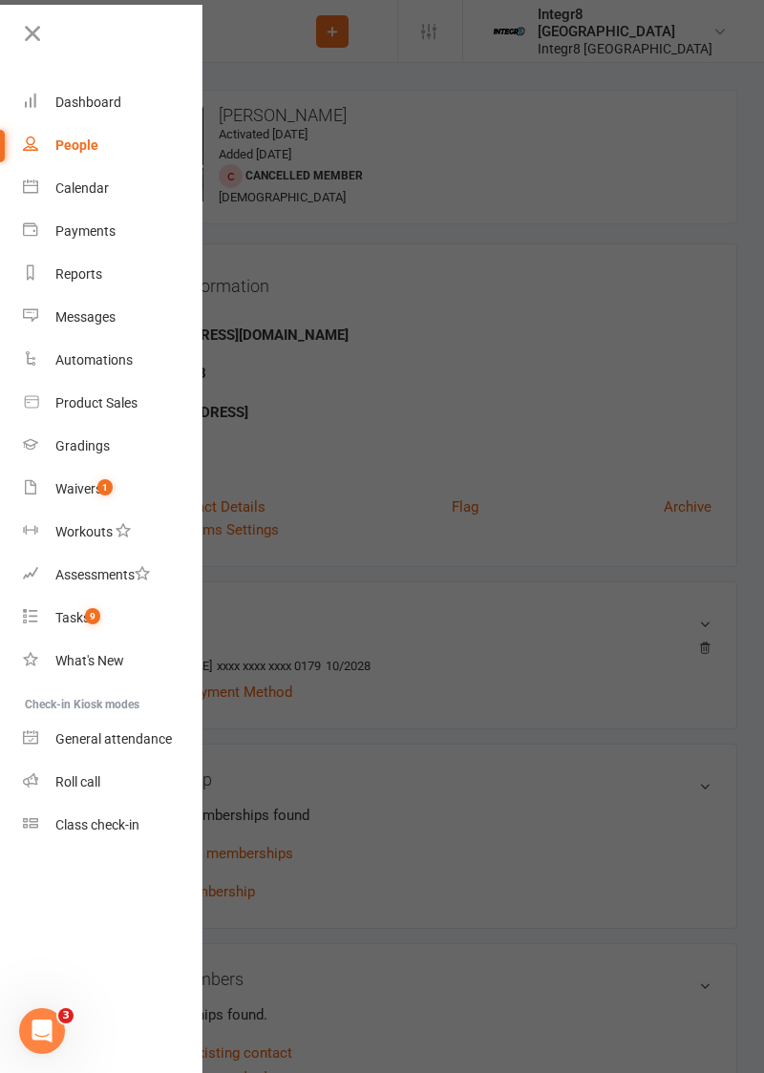
click at [107, 105] on div "Dashboard" at bounding box center [88, 102] width 66 height 15
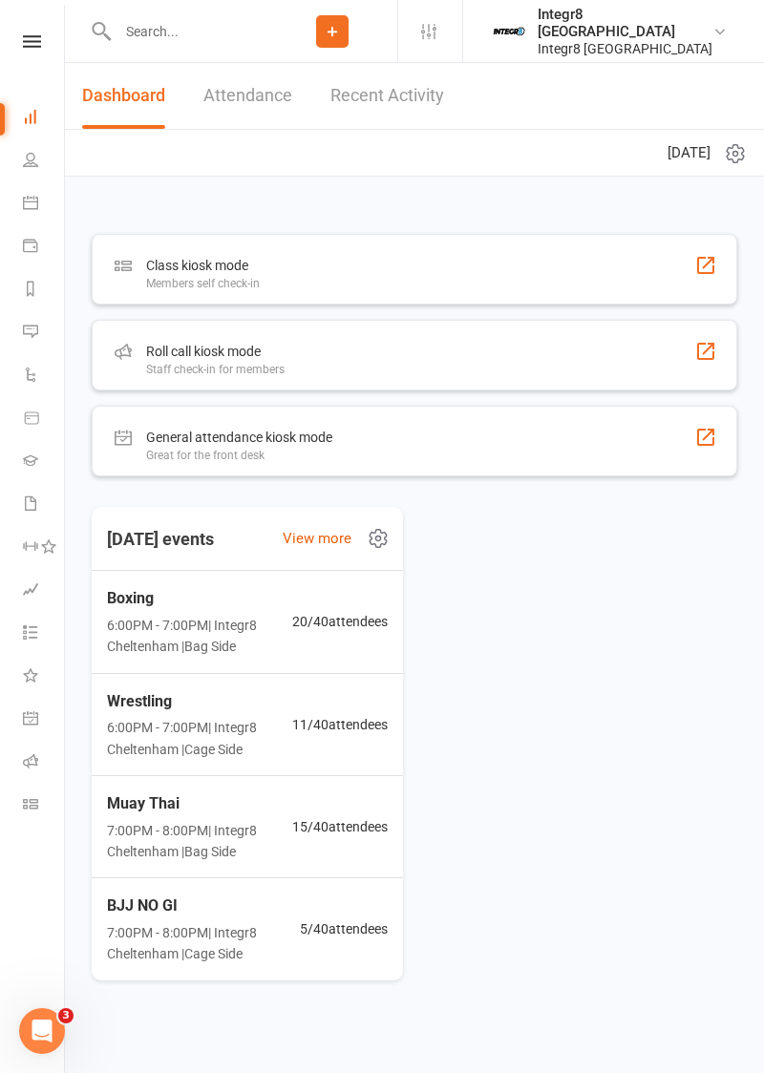
click at [460, 359] on div "Roll call kiosk mode Staff check-in for members" at bounding box center [414, 355] width 645 height 71
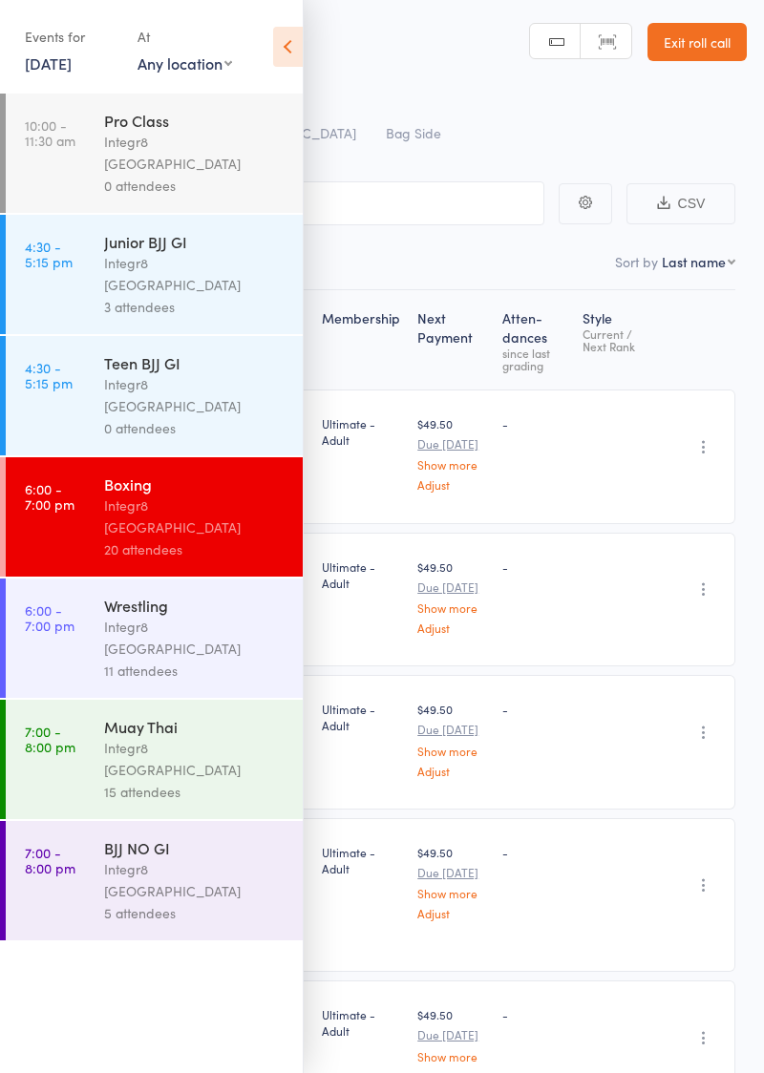
click at [175, 660] on div "11 attendees" at bounding box center [195, 671] width 182 height 22
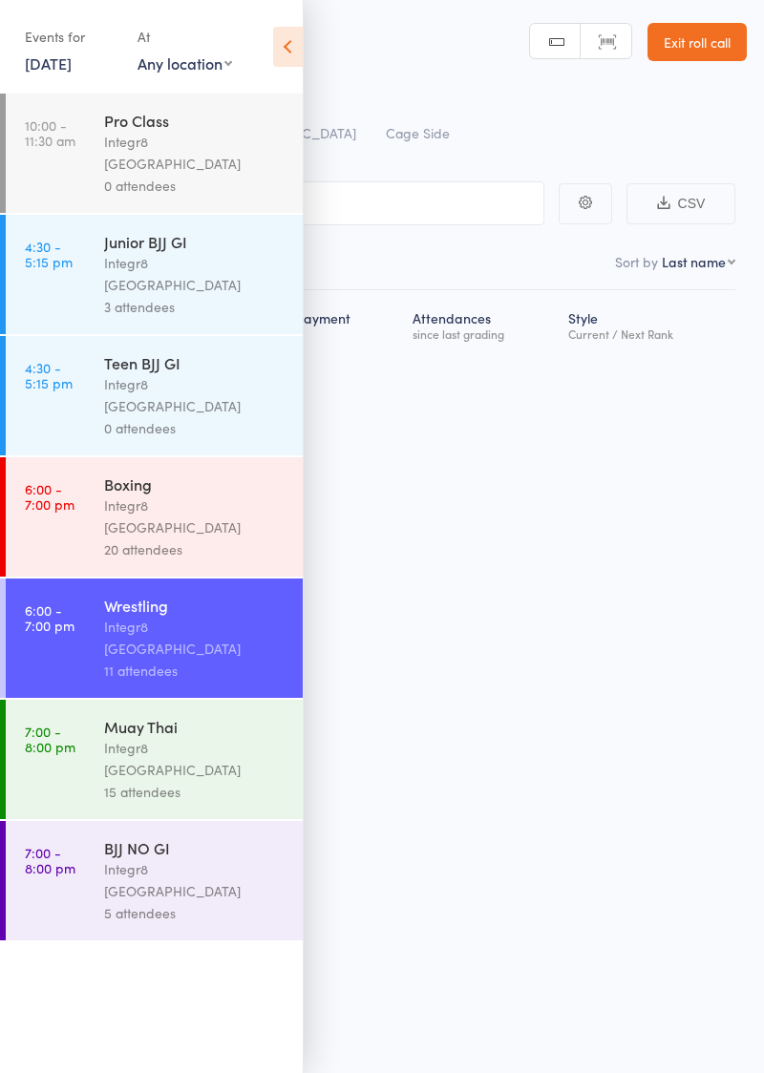
click at [294, 50] on icon at bounding box center [288, 47] width 30 height 40
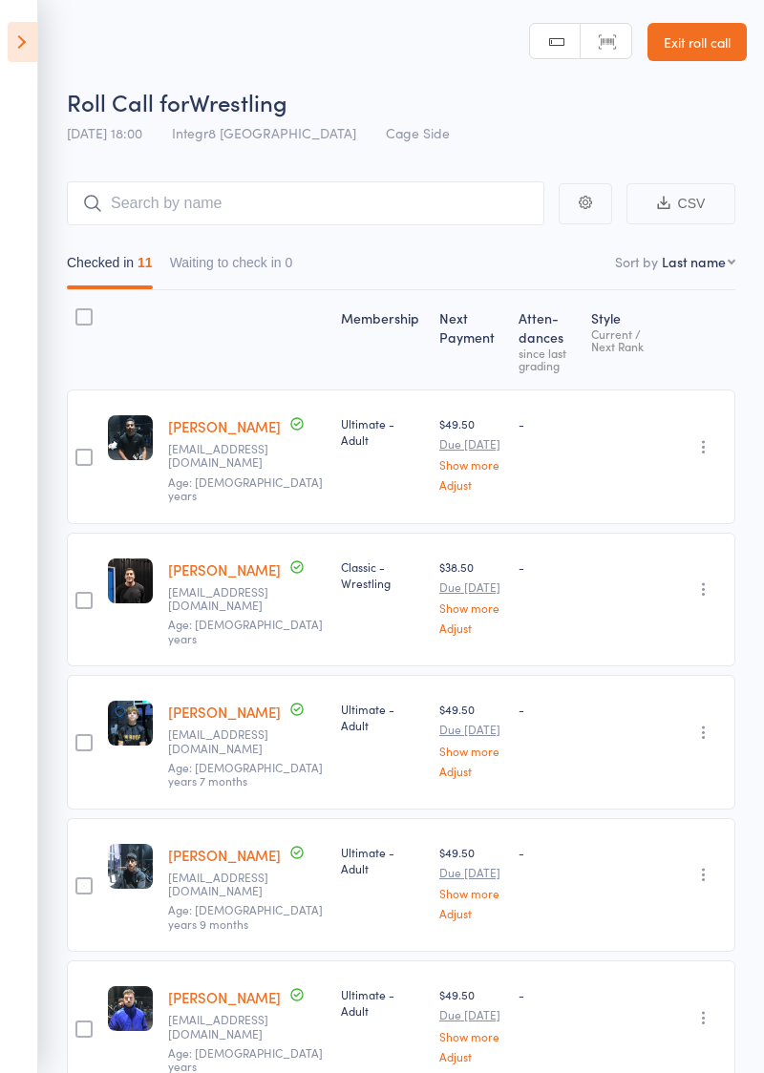
click at [20, 58] on icon at bounding box center [23, 42] width 30 height 40
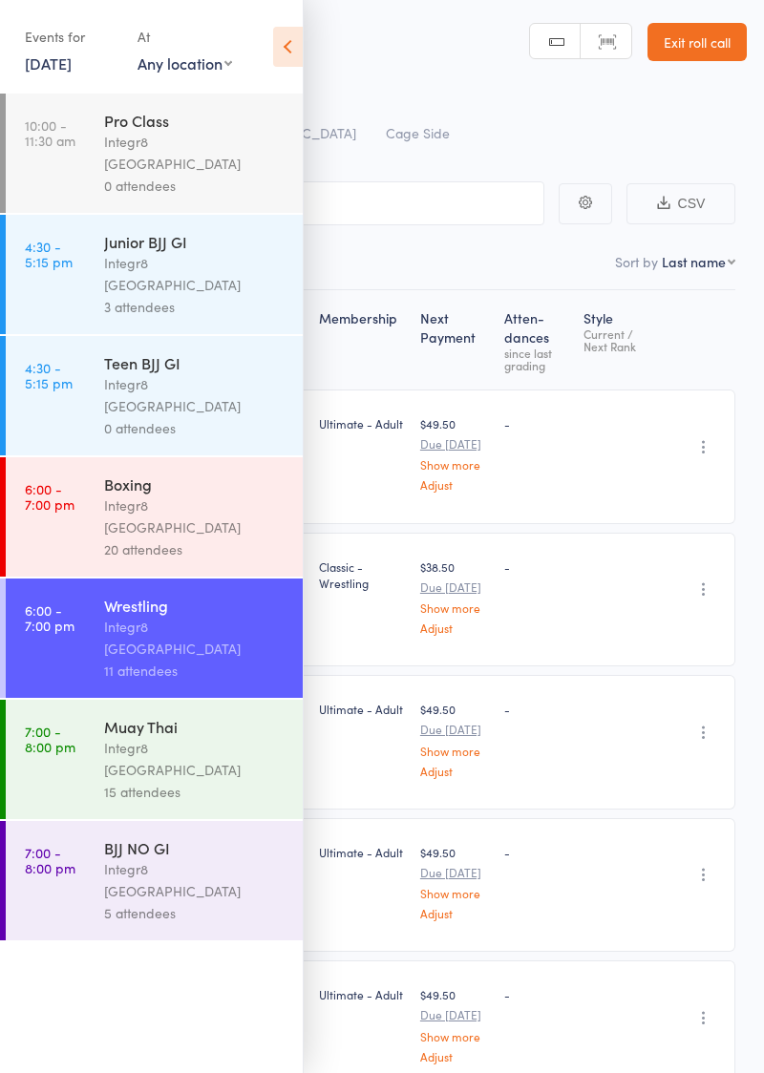
click at [105, 837] on div "BJJ NO GI" at bounding box center [195, 847] width 182 height 21
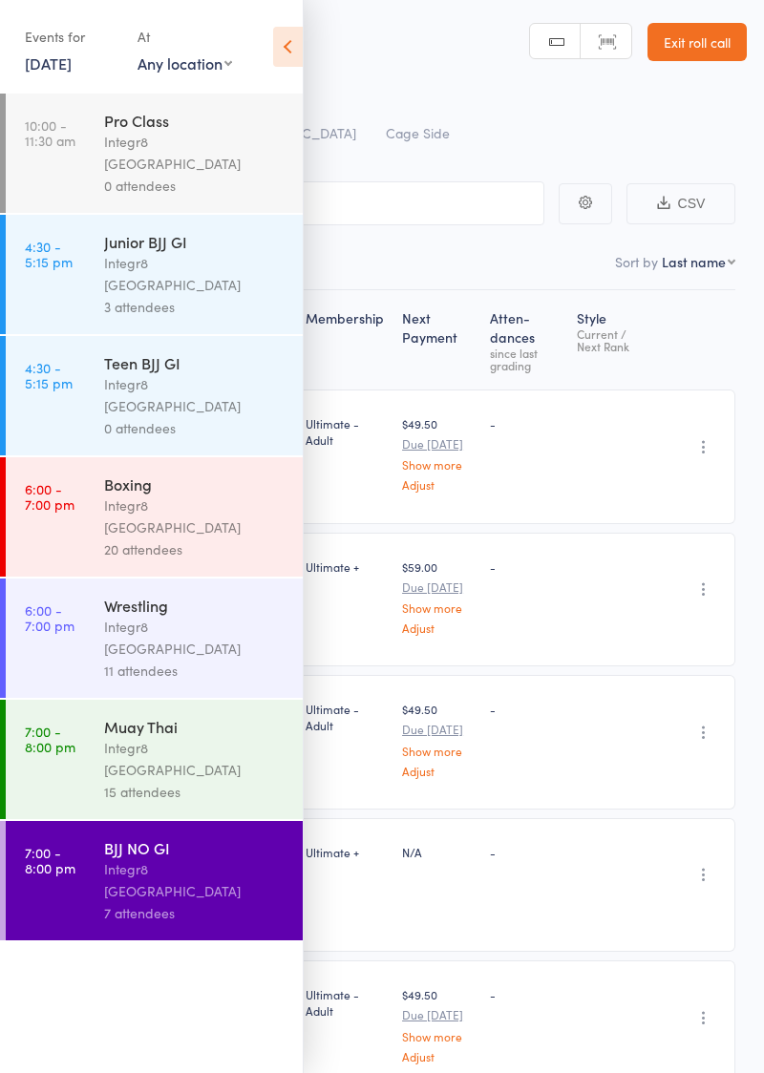
click at [280, 58] on icon at bounding box center [288, 47] width 30 height 40
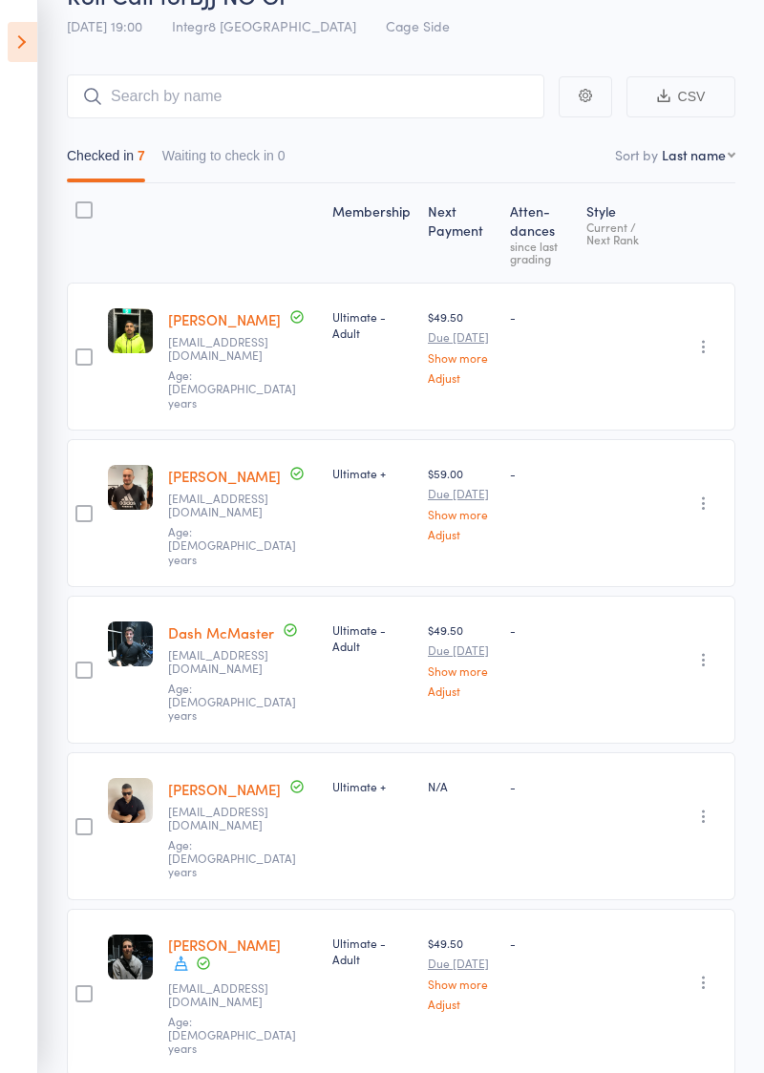
scroll to position [113, 0]
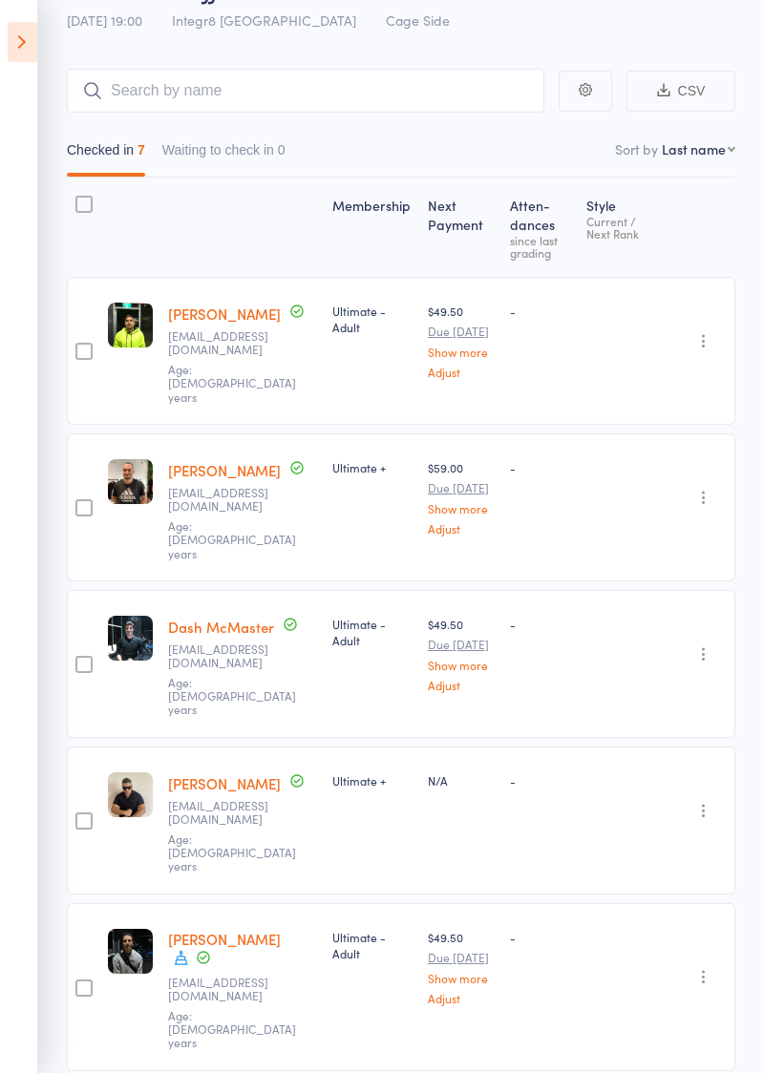
click at [173, 949] on icon at bounding box center [181, 957] width 17 height 17
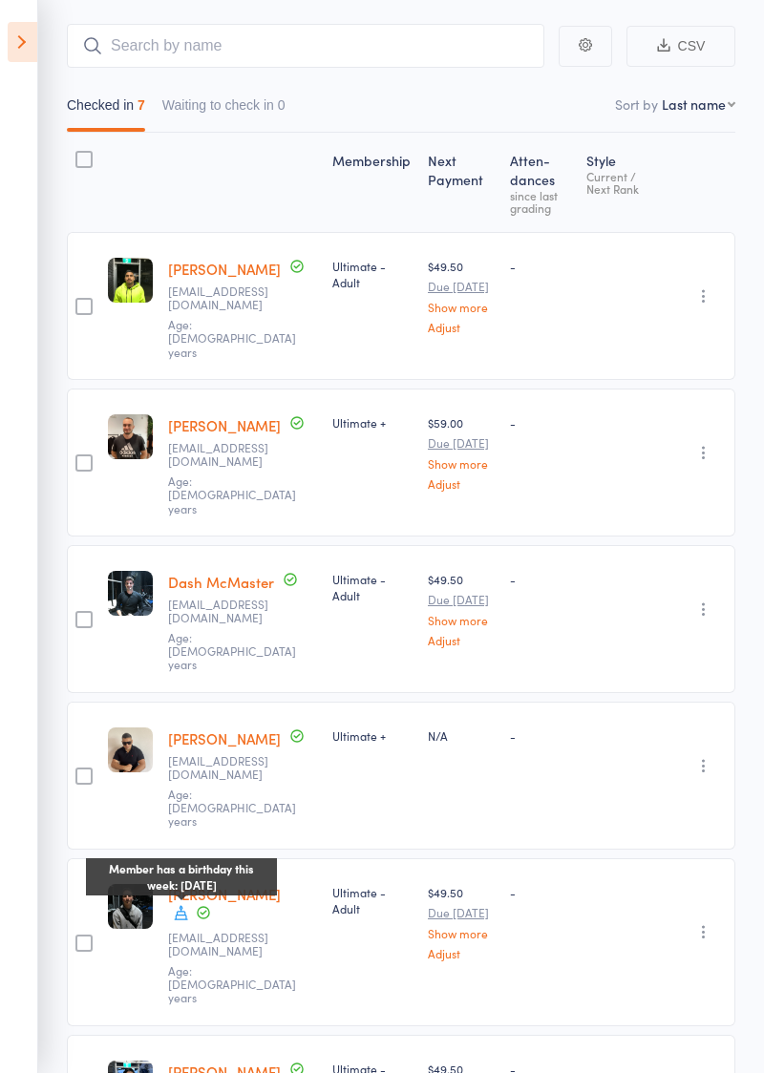
scroll to position [0, 0]
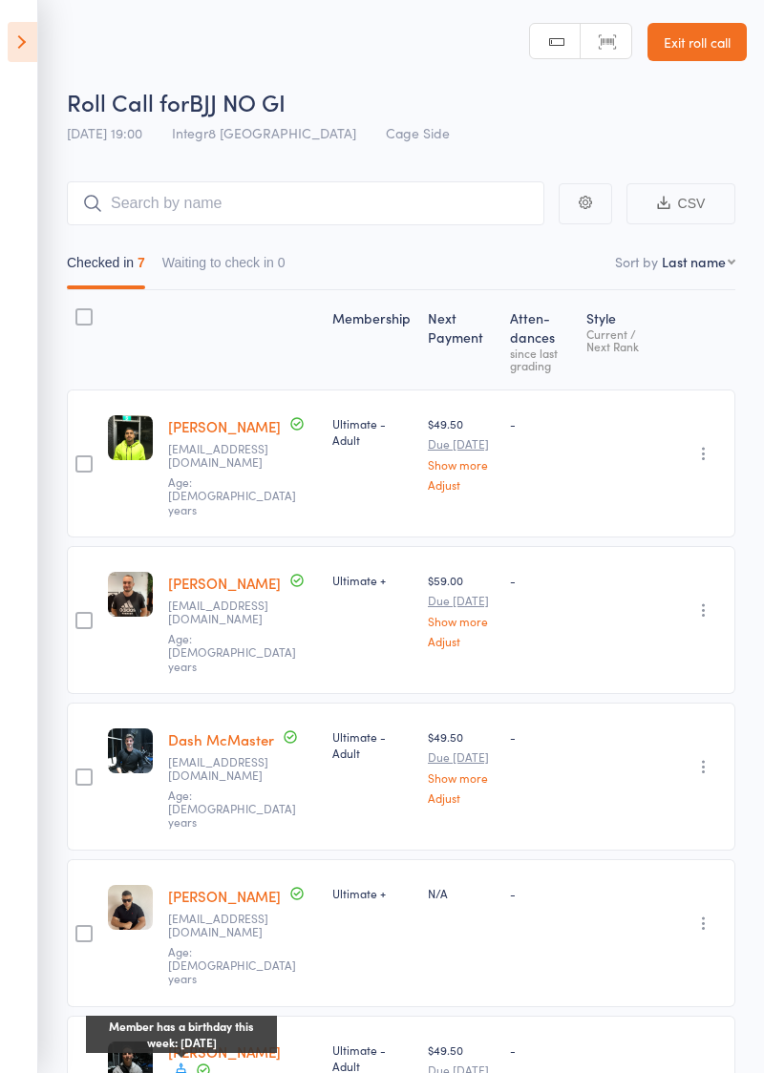
click at [715, 38] on link "Exit roll call" at bounding box center [696, 42] width 99 height 38
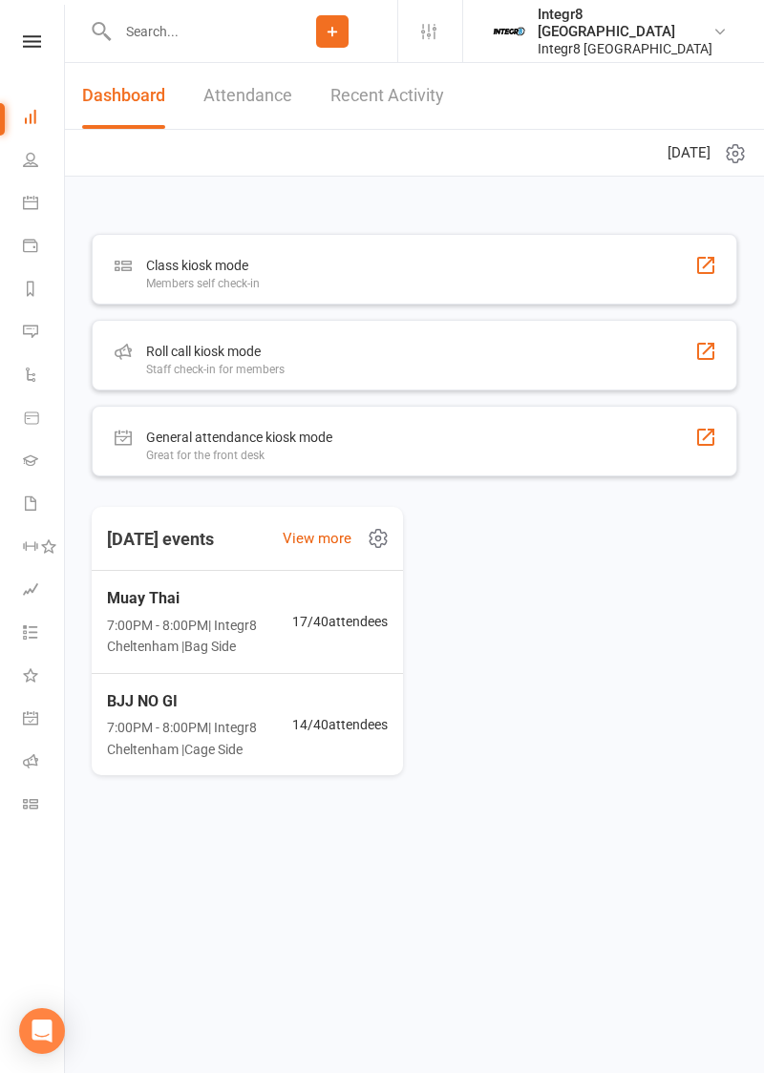
click at [219, 31] on input "text" at bounding box center [190, 31] width 156 height 27
type input "Yazbek"
click at [529, 92] on div "[PERSON_NAME] [EMAIL_ADDRESS][DOMAIN_NAME]" at bounding box center [351, 84] width 515 height 39
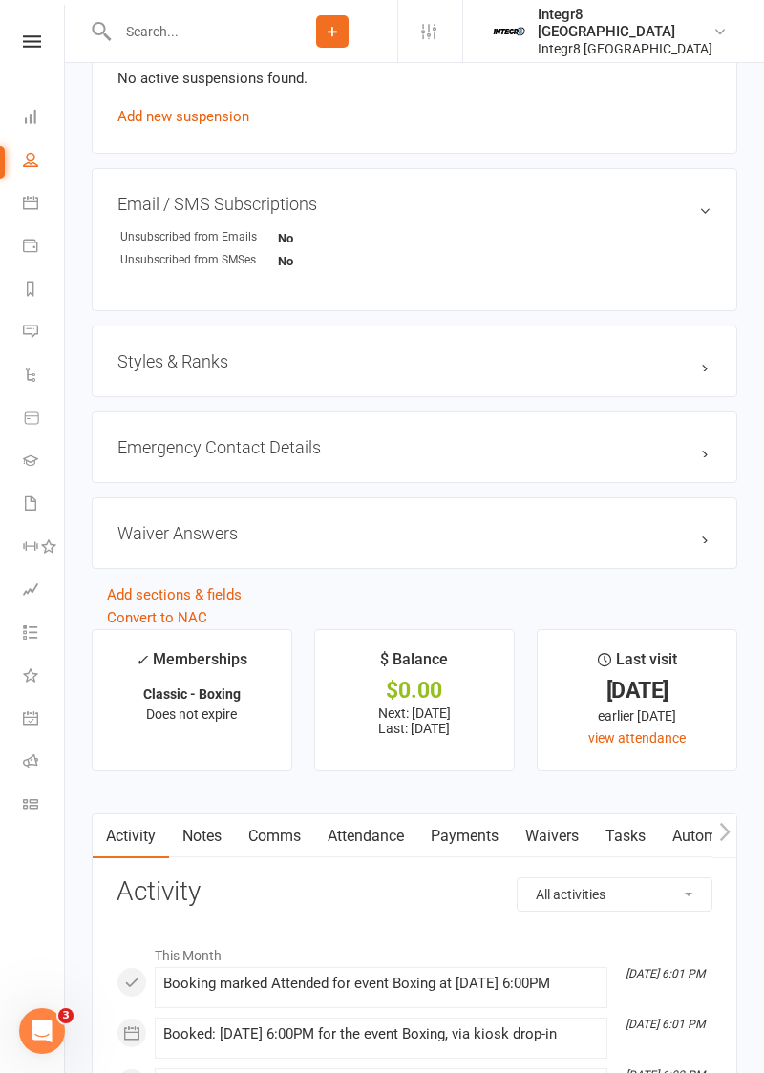
scroll to position [1190, 0]
click at [553, 836] on link "Waivers" at bounding box center [552, 837] width 80 height 44
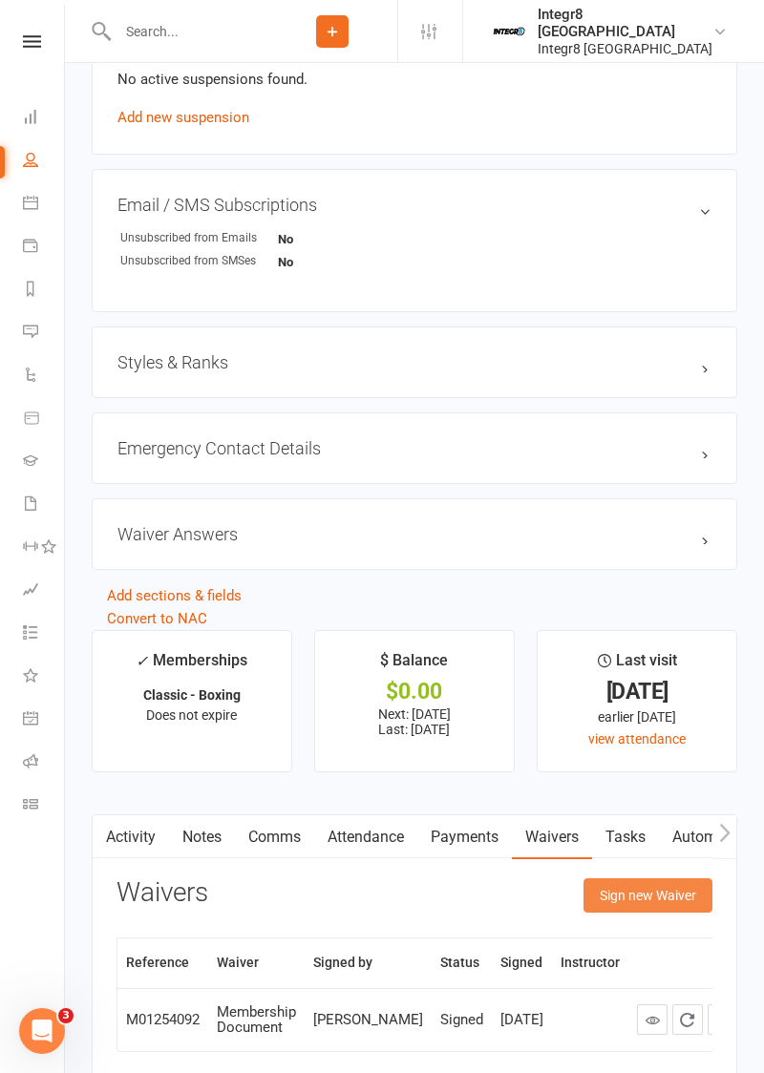
click at [658, 893] on button "Sign new Waiver" at bounding box center [647, 895] width 129 height 34
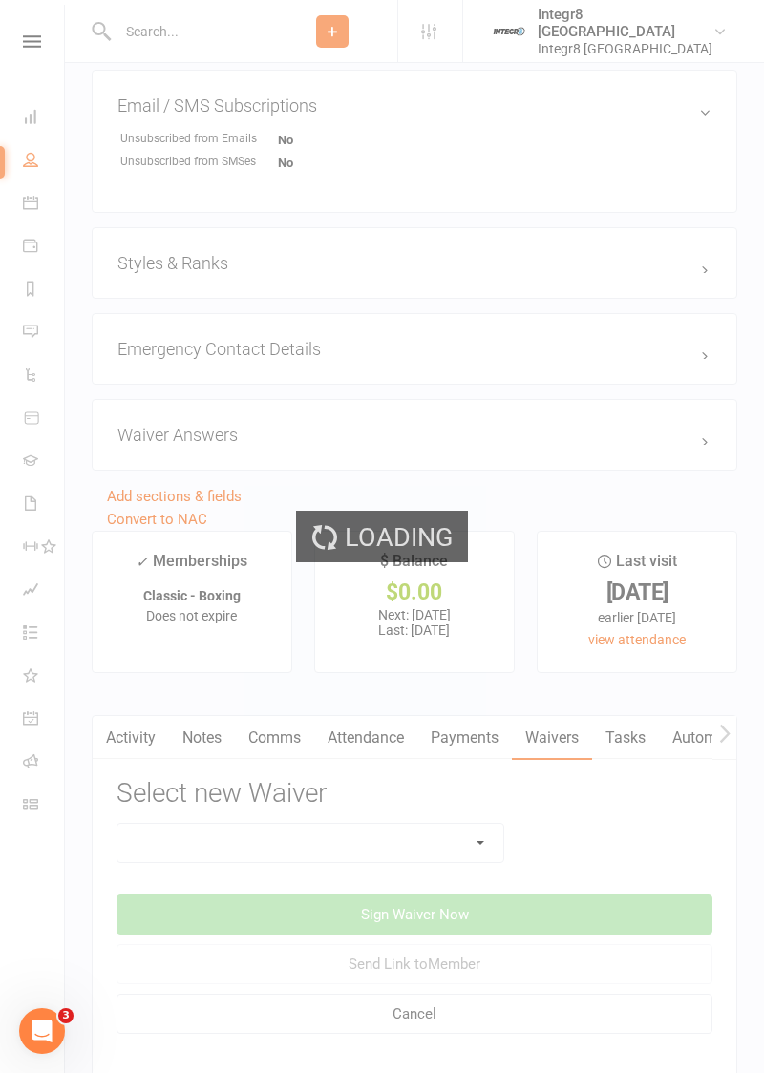
scroll to position [1322, 0]
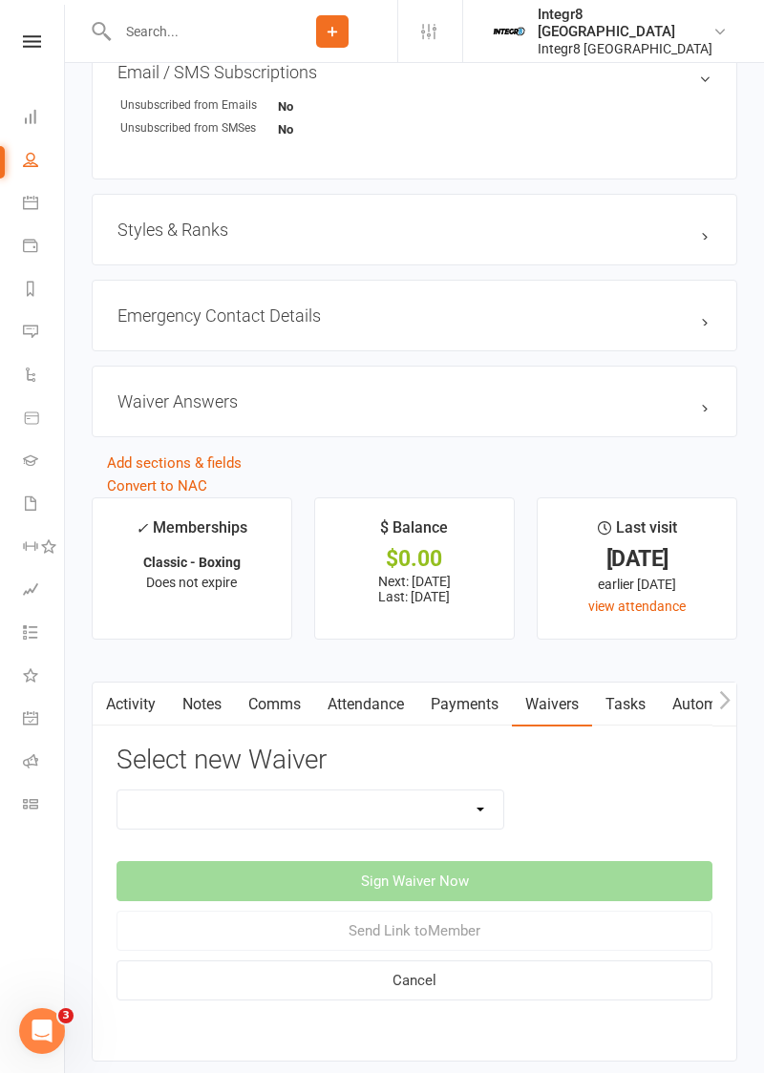
click at [454, 814] on select "10 Class Pass Cancellation Free Trial Hold Membership Document No Payers Paymen…" at bounding box center [310, 810] width 386 height 38
select select "13796"
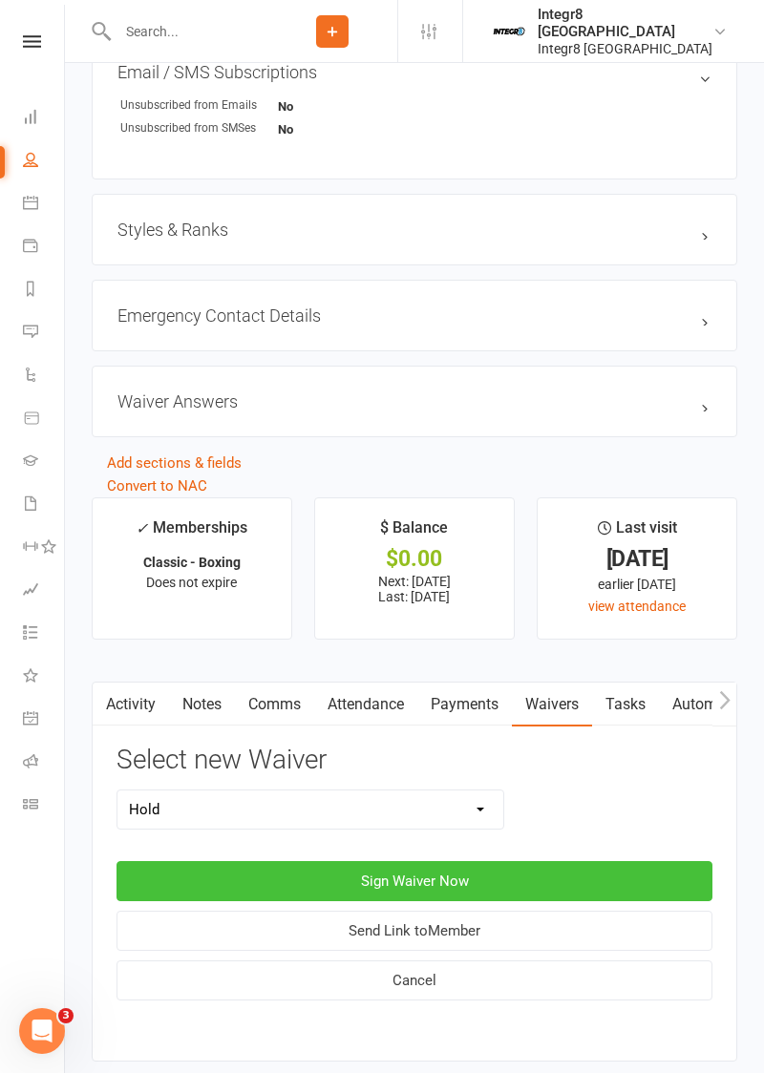
click at [579, 880] on button "Sign Waiver Now" at bounding box center [414, 881] width 596 height 40
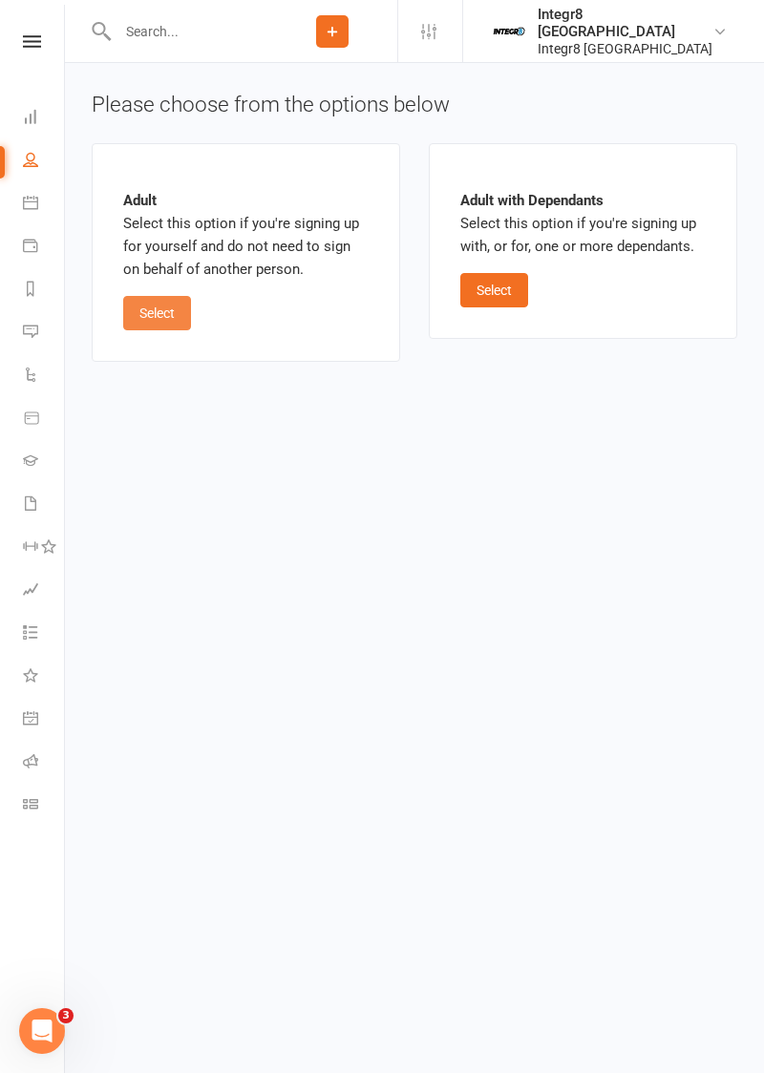
click at [160, 307] on button "Select" at bounding box center [157, 313] width 68 height 34
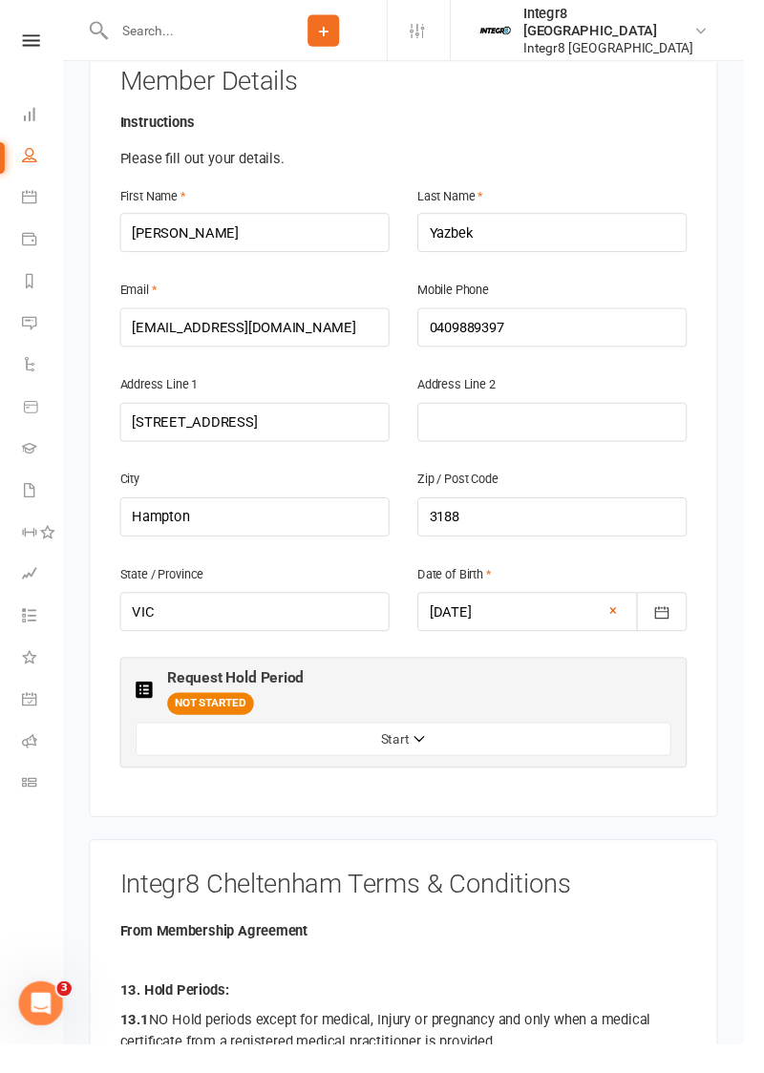
scroll to position [416, 0]
click at [570, 742] on button "Start" at bounding box center [414, 759] width 550 height 34
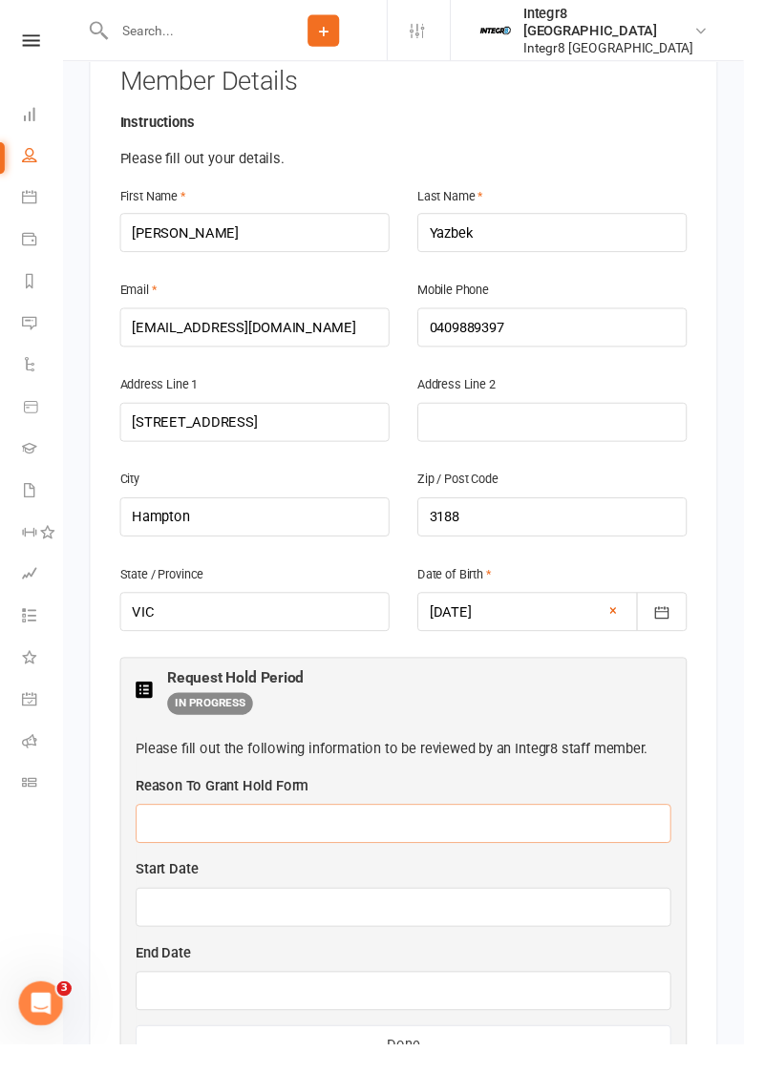
click at [367, 826] on input "text" at bounding box center [414, 846] width 550 height 40
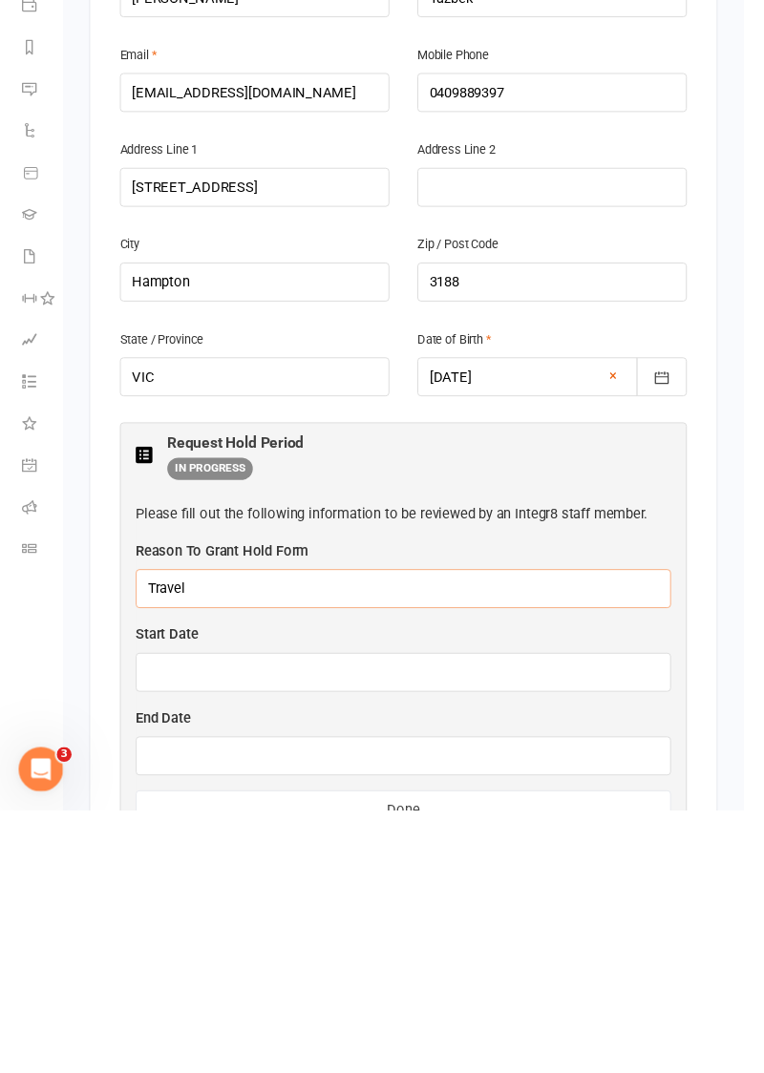
type input "Travel"
click at [500, 912] on input "text" at bounding box center [414, 932] width 550 height 40
type input "[DATE]"
click at [448, 998] on input "text" at bounding box center [414, 1018] width 550 height 40
type input "[DATE]"
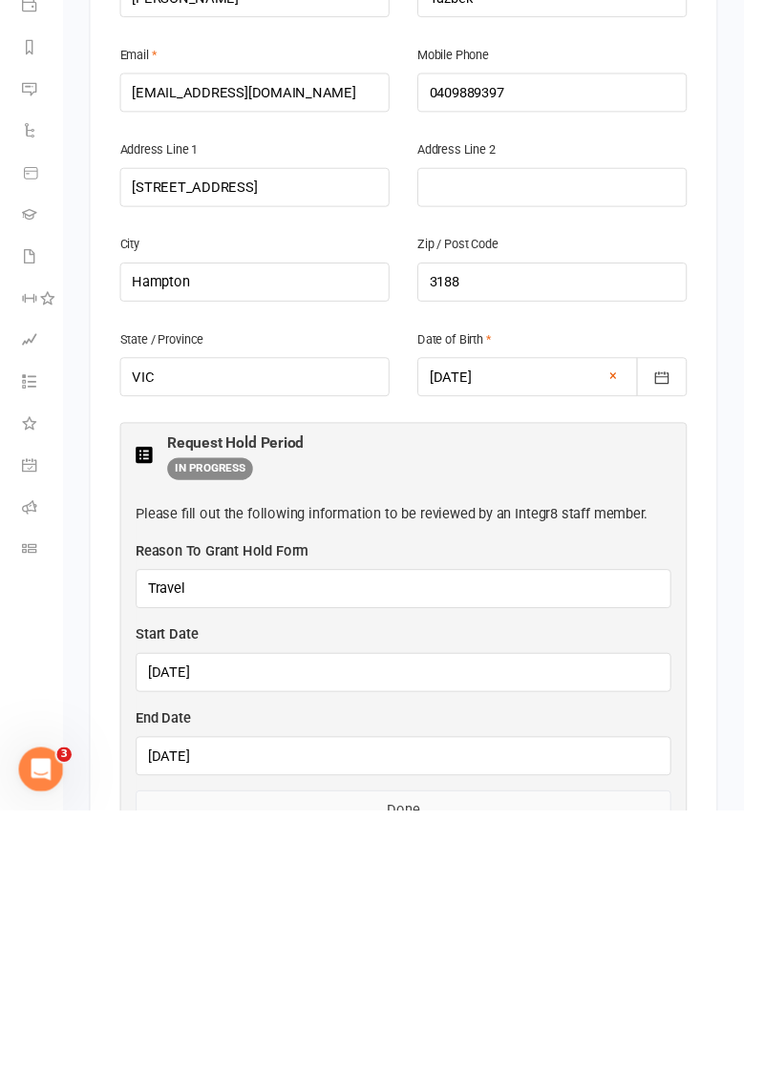
click at [508, 1053] on button "Done" at bounding box center [414, 1073] width 550 height 40
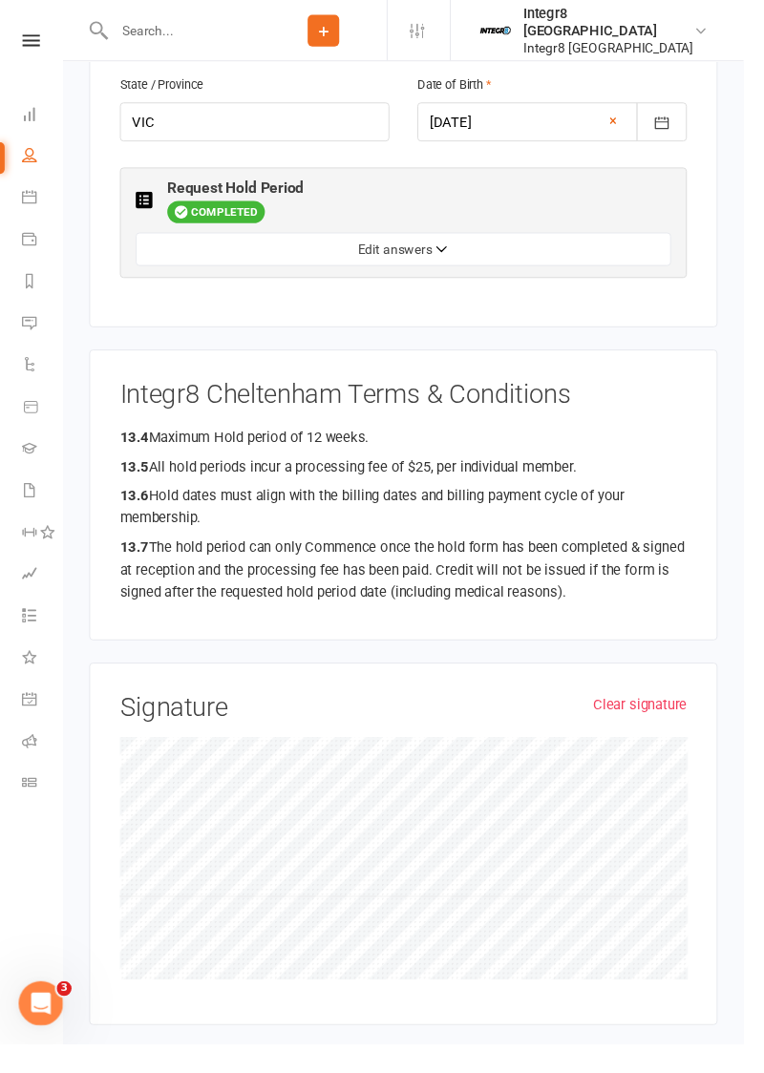
scroll to position [1235, 0]
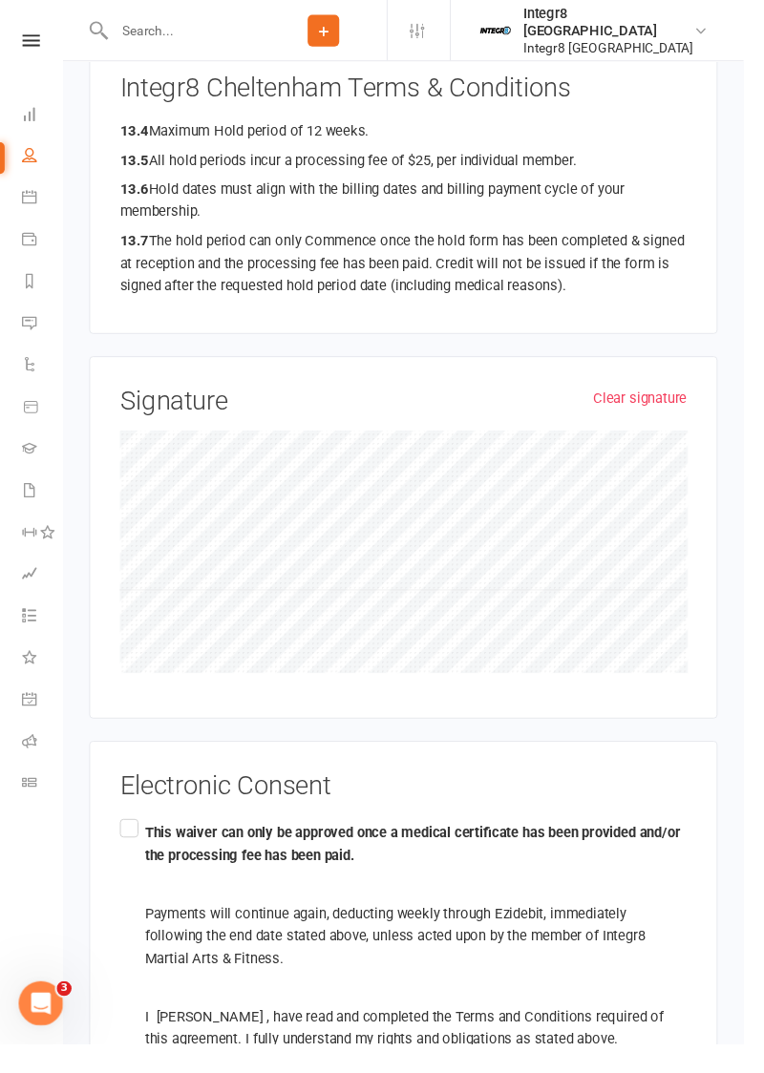
click at [136, 837] on label "This waiver can only be approved once a medical certificate has been provided a…" at bounding box center [414, 961] width 582 height 249
click at [136, 837] on input "This waiver can only be approved once a medical certificate has been provided a…" at bounding box center [129, 837] width 12 height 0
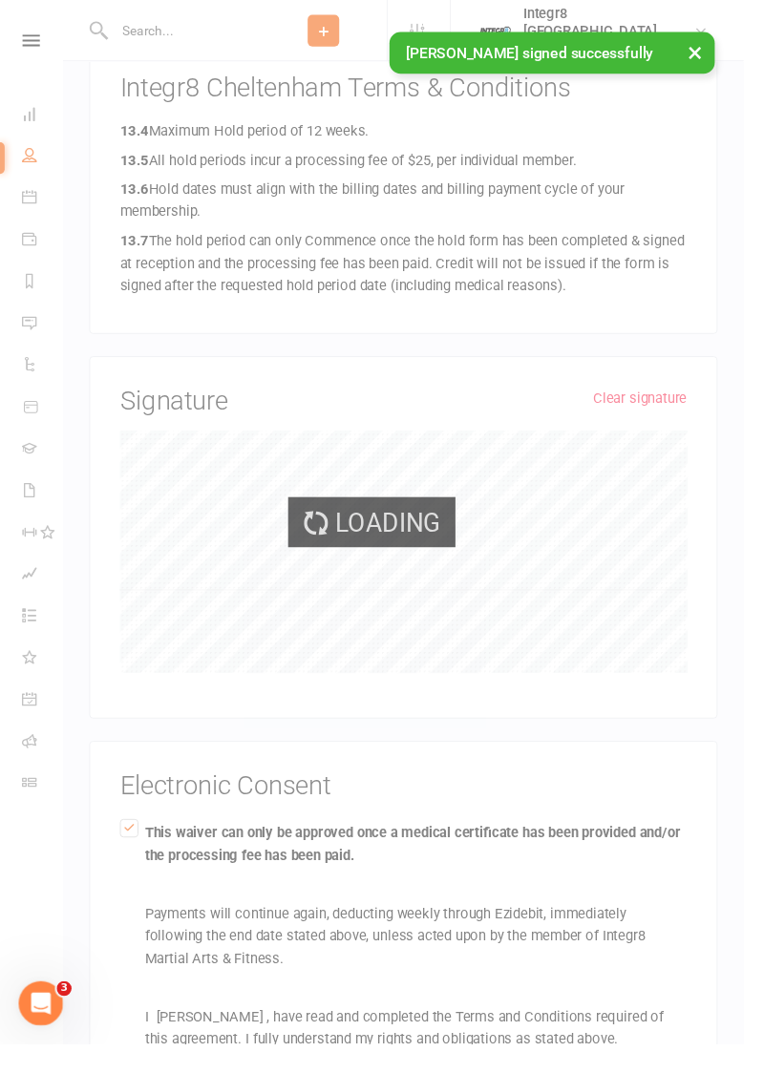
scroll to position [705, 0]
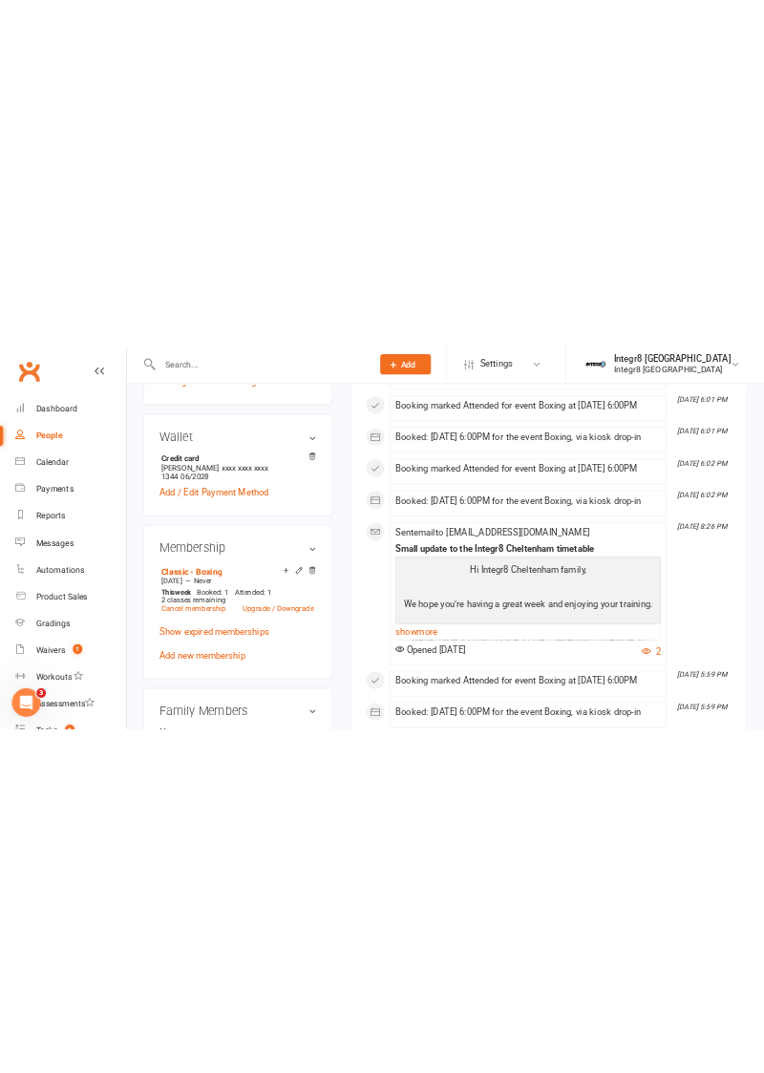
scroll to position [550, 0]
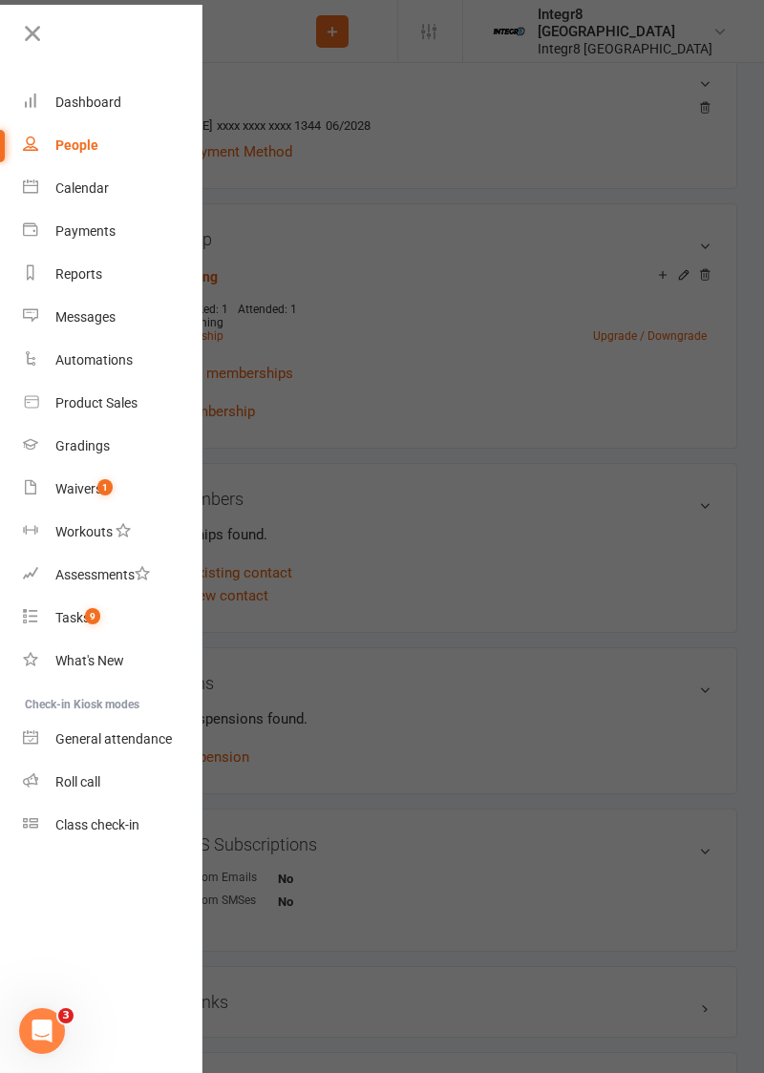
click at [614, 219] on div at bounding box center [382, 536] width 764 height 1073
